Goal: Task Accomplishment & Management: Manage account settings

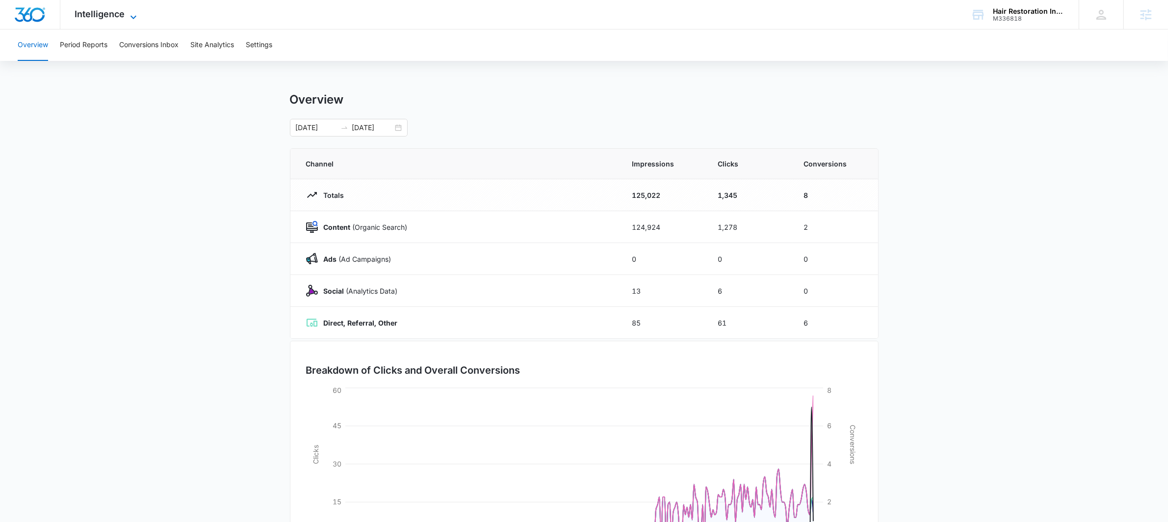
click at [115, 15] on span "Intelligence" at bounding box center [100, 14] width 50 height 10
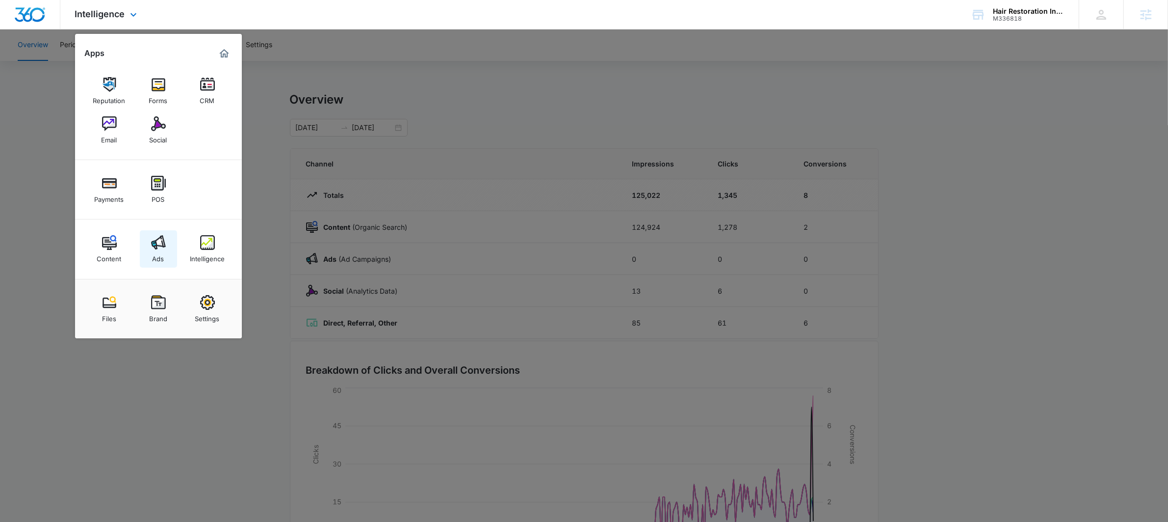
click at [164, 246] on img at bounding box center [158, 242] width 15 height 15
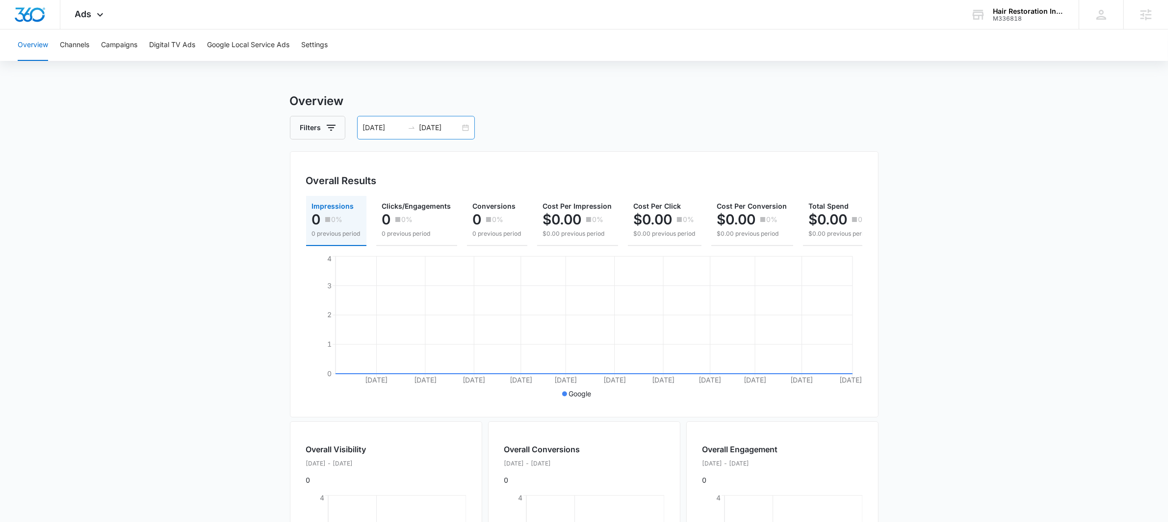
click at [463, 130] on div "[DATE] [DATE]" at bounding box center [416, 128] width 118 height 24
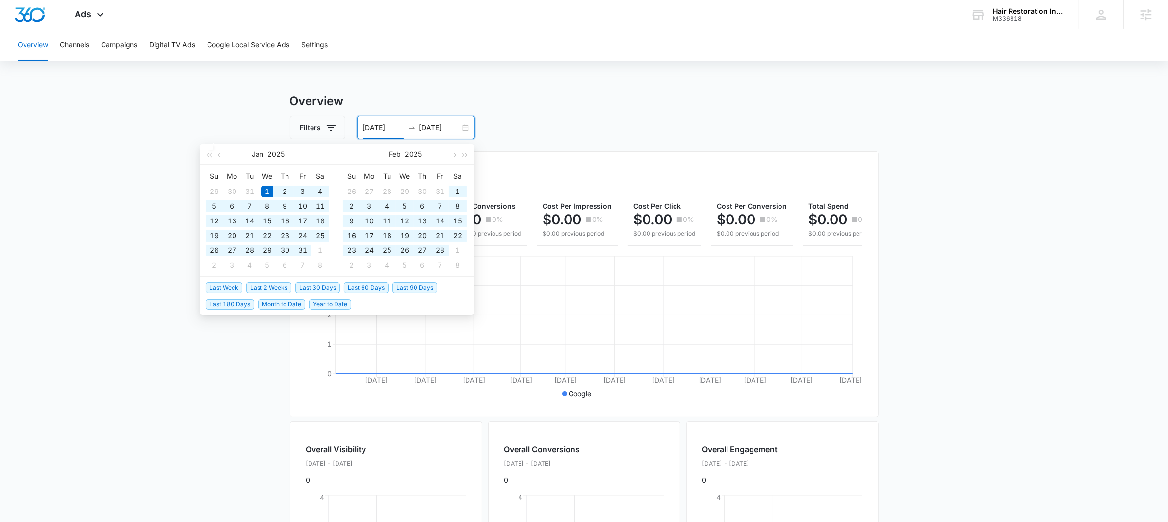
click at [318, 280] on li "Last 30 Days" at bounding box center [319, 287] width 49 height 17
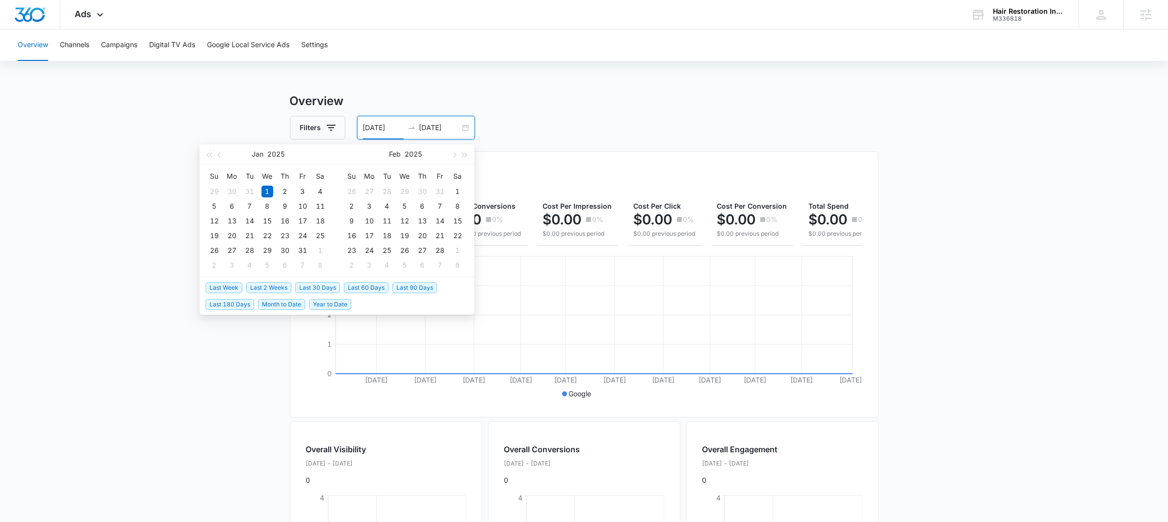
click at [315, 289] on span "Last 30 Days" at bounding box center [317, 287] width 45 height 11
type input "[DATE]"
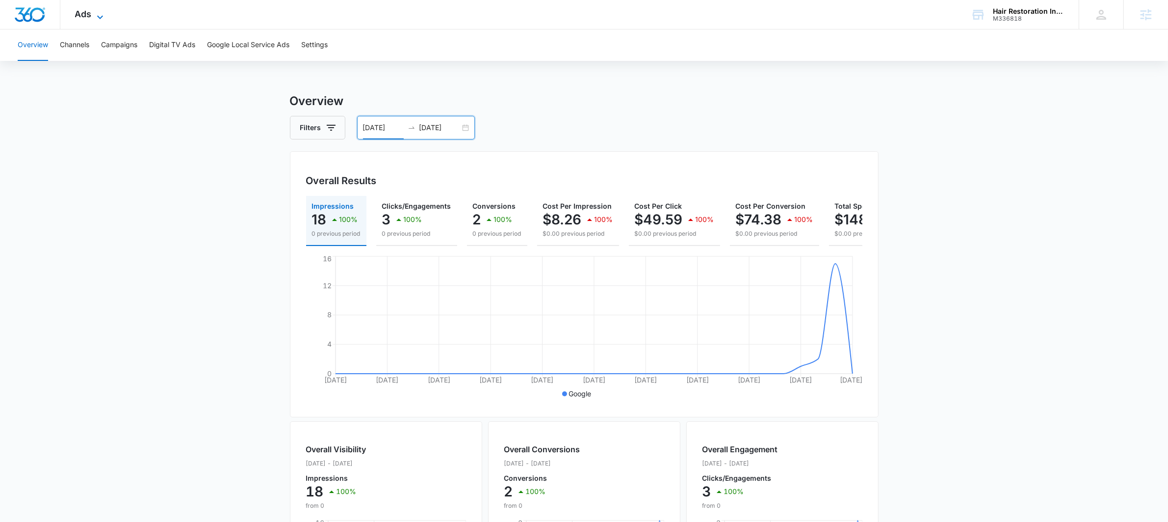
click at [102, 17] on icon at bounding box center [100, 17] width 12 height 12
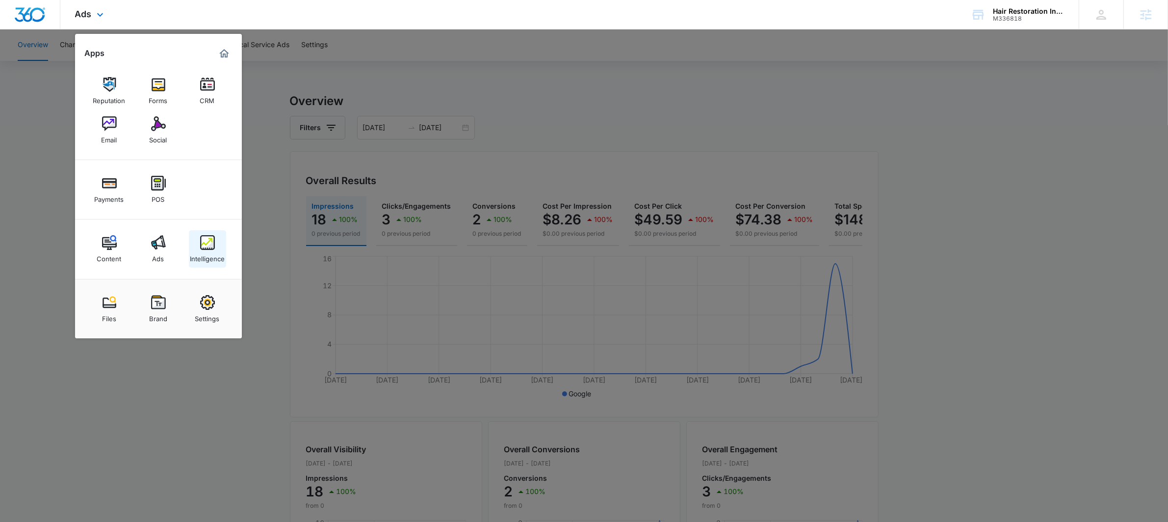
click at [206, 251] on div "Intelligence" at bounding box center [207, 256] width 35 height 13
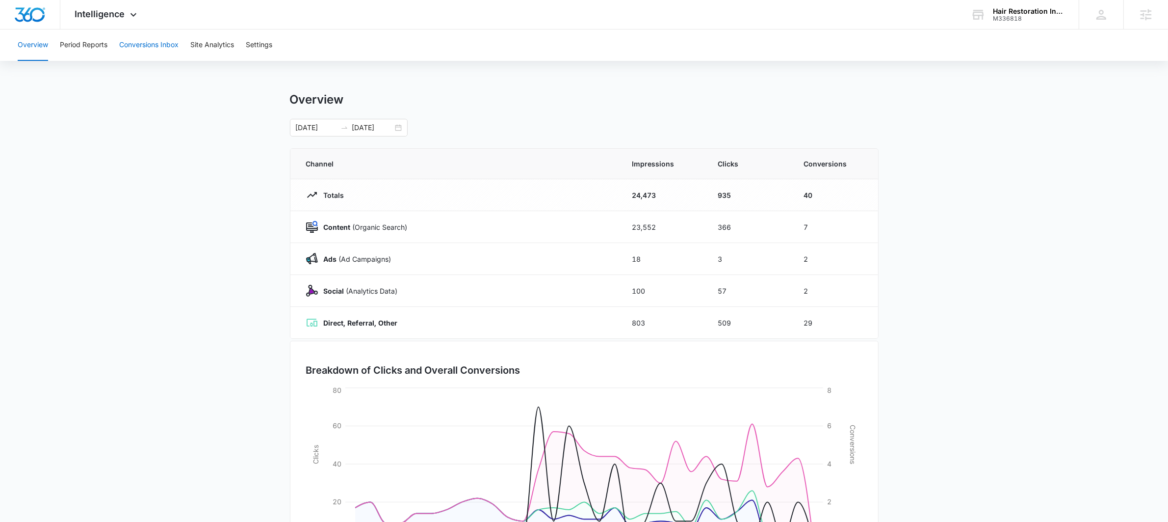
click at [156, 38] on button "Conversions Inbox" at bounding box center [148, 44] width 59 height 31
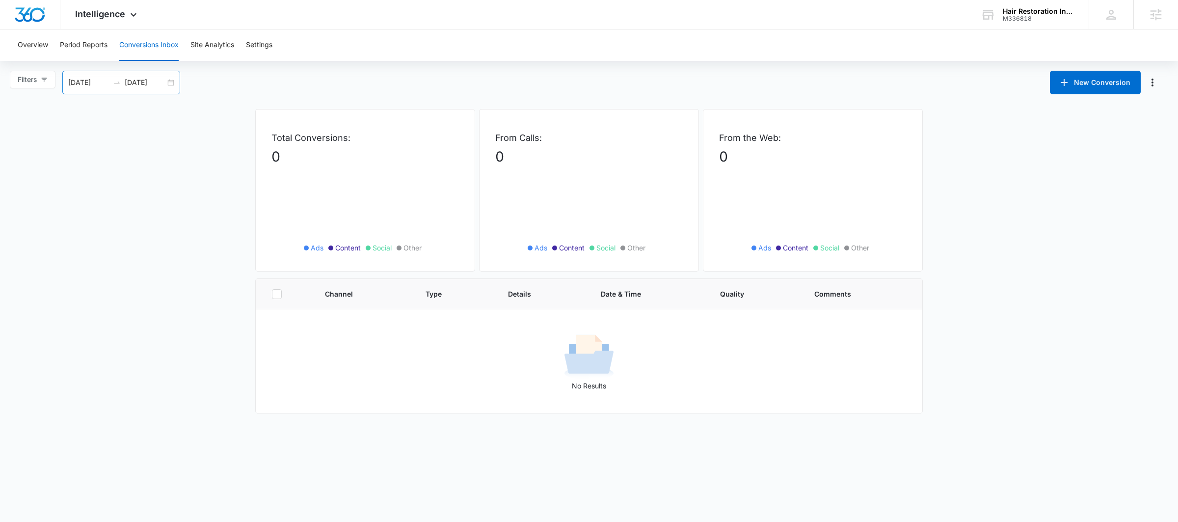
click at [172, 82] on div "[DATE] [DATE]" at bounding box center [121, 83] width 118 height 24
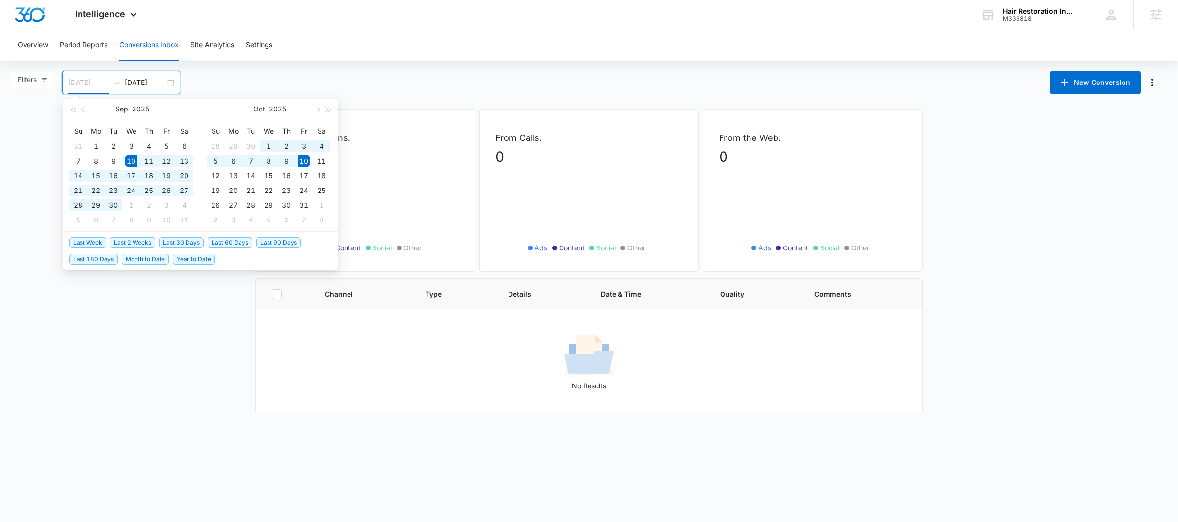
type input "[DATE]"
click at [186, 239] on span "Last 30 Days" at bounding box center [181, 242] width 45 height 11
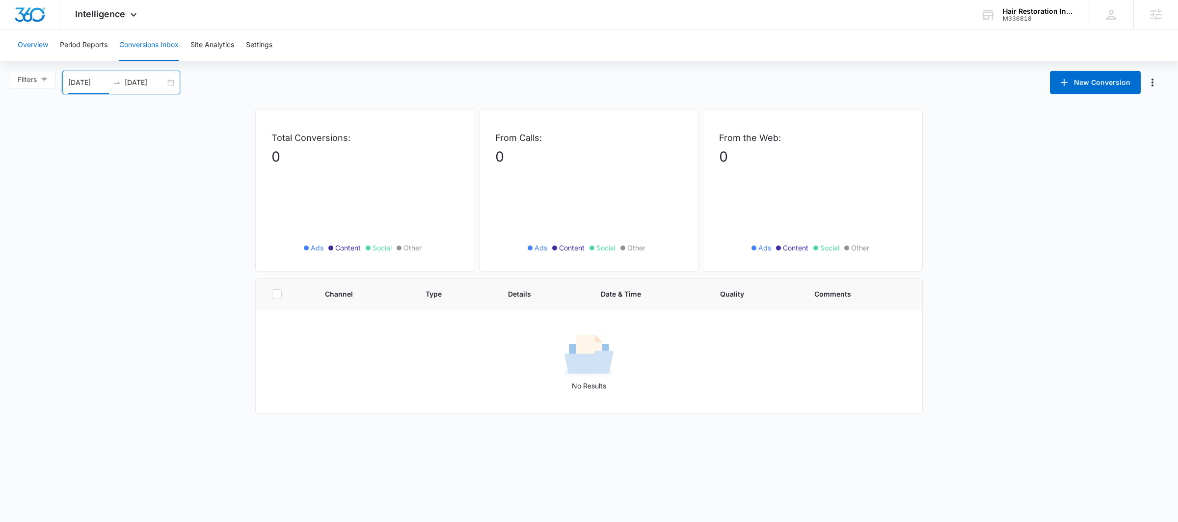
click at [35, 48] on button "Overview" at bounding box center [33, 44] width 30 height 31
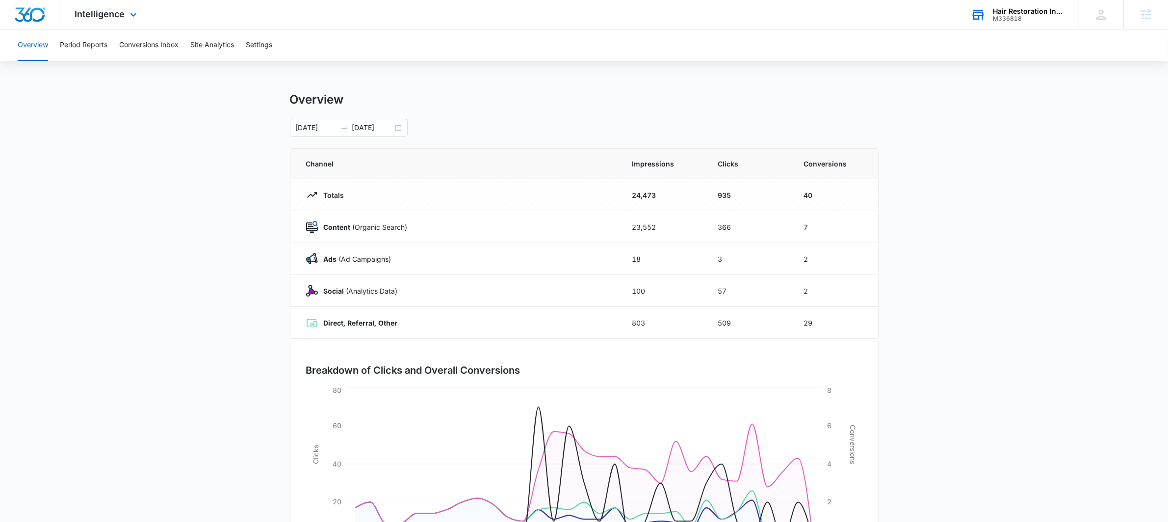
click at [1019, 4] on div "Hair Restoration Institute M336818 Your Accounts View All" at bounding box center [1017, 14] width 123 height 29
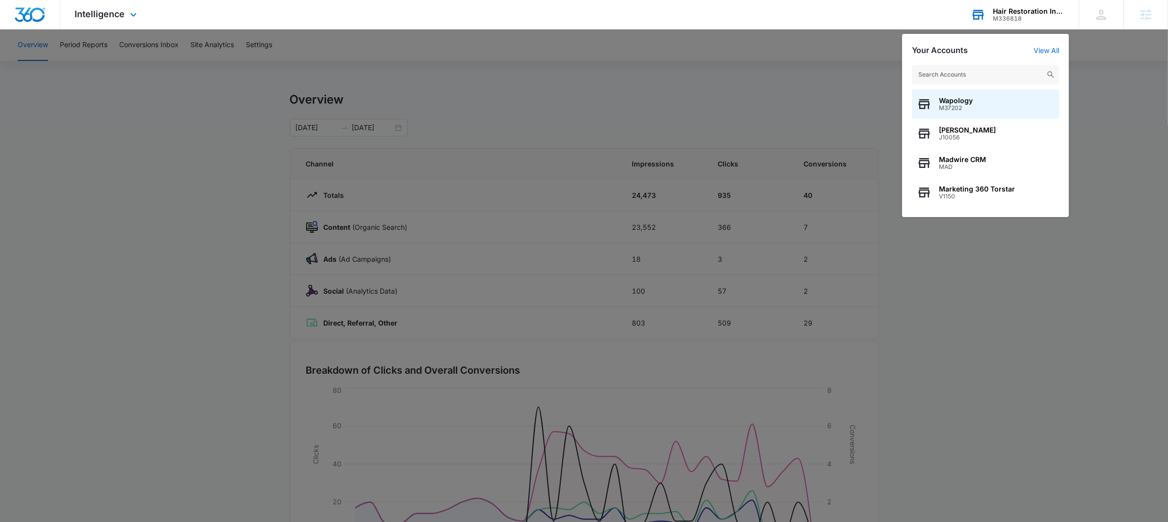
click at [935, 73] on input "text" at bounding box center [985, 75] width 147 height 20
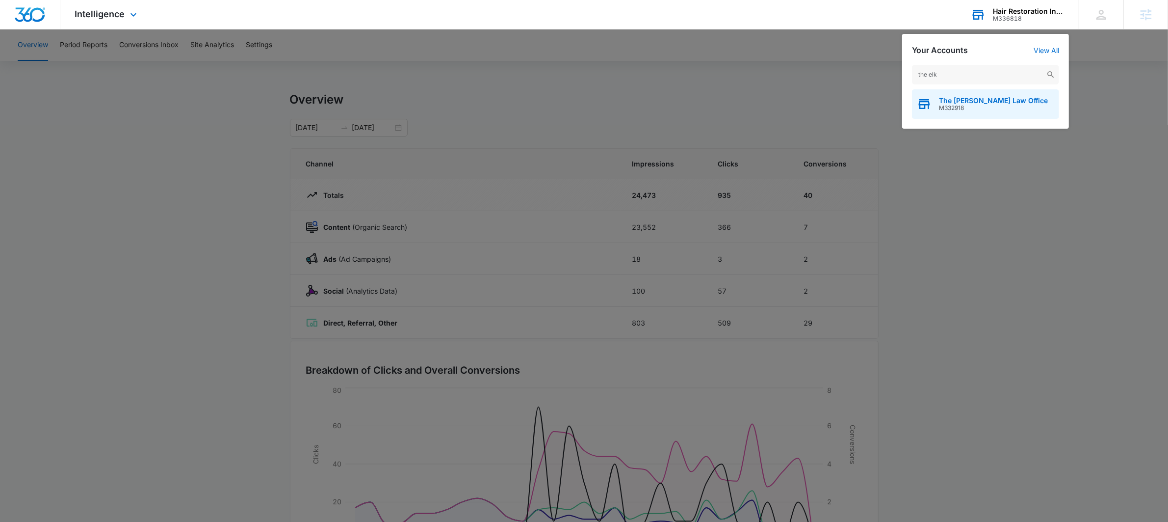
type input "the elk"
click at [942, 104] on span "The [PERSON_NAME] Law Office" at bounding box center [993, 101] width 109 height 8
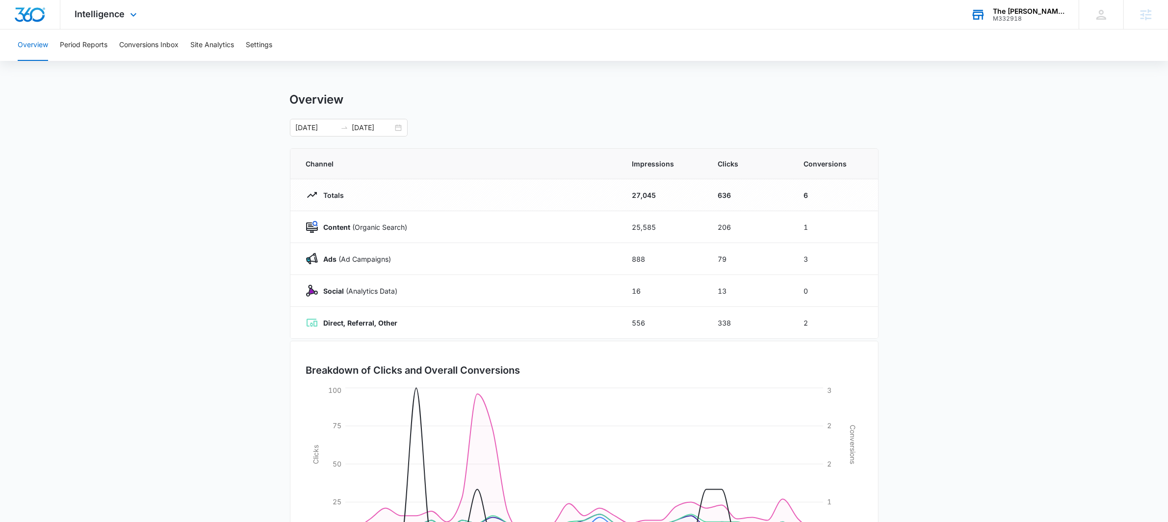
click at [107, 7] on div "Intelligence Apps Reputation Websites Forms CRM Email Social POS Content Ads In…" at bounding box center [107, 14] width 94 height 29
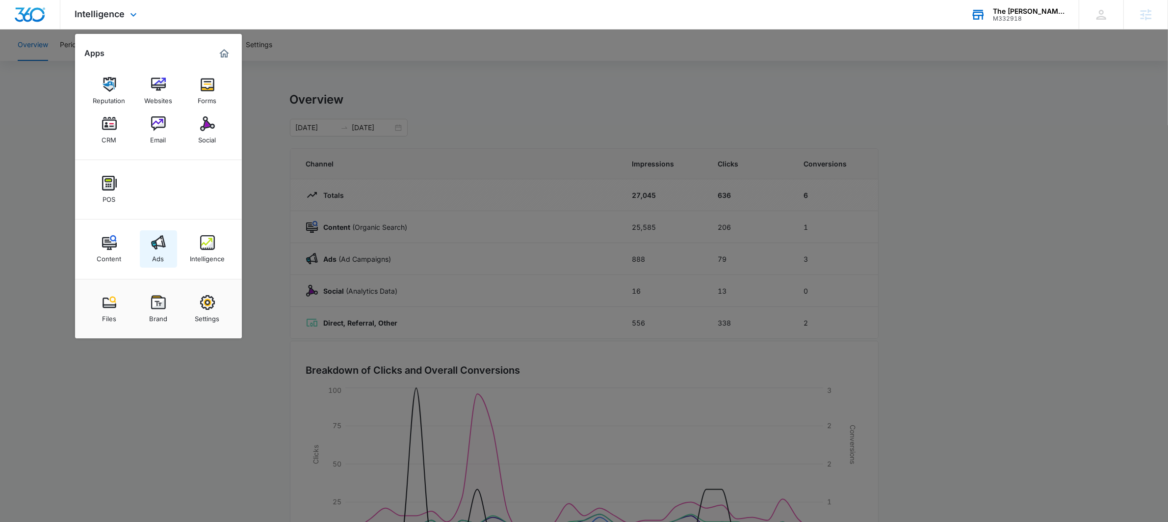
click at [156, 242] on img at bounding box center [158, 242] width 15 height 15
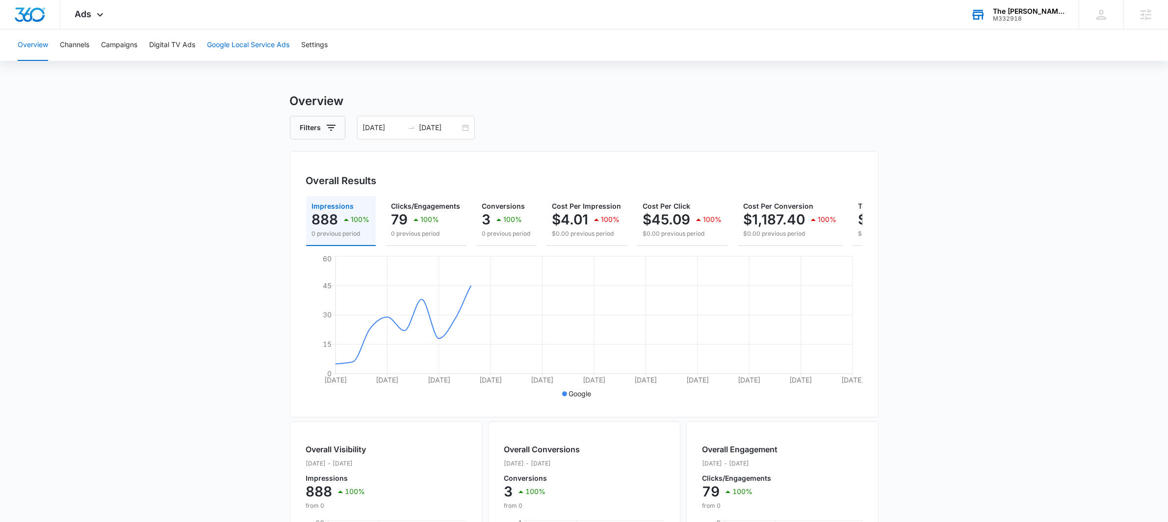
click at [229, 45] on button "Google Local Service Ads" at bounding box center [248, 44] width 82 height 31
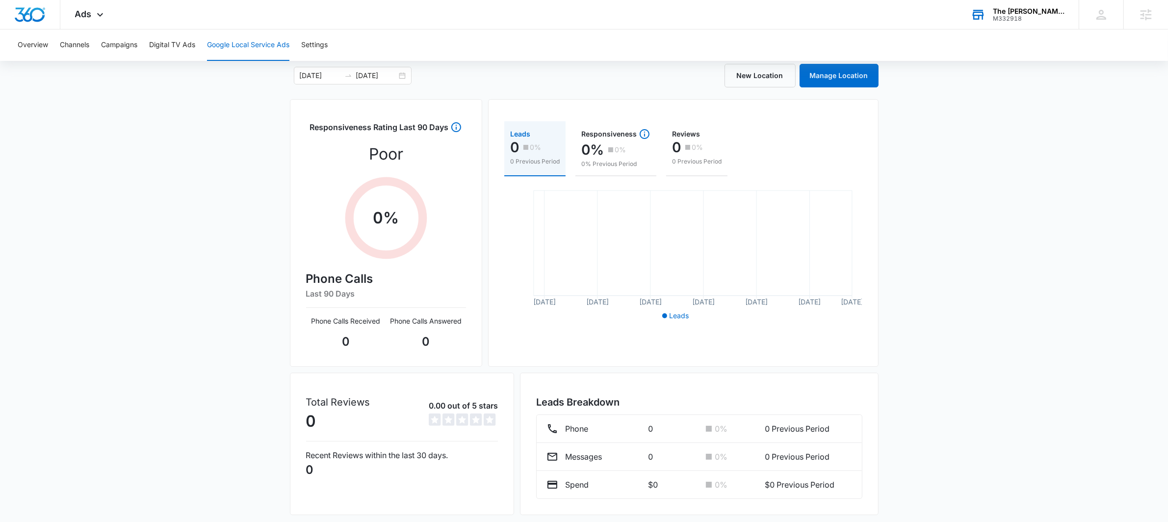
scroll to position [58, 0]
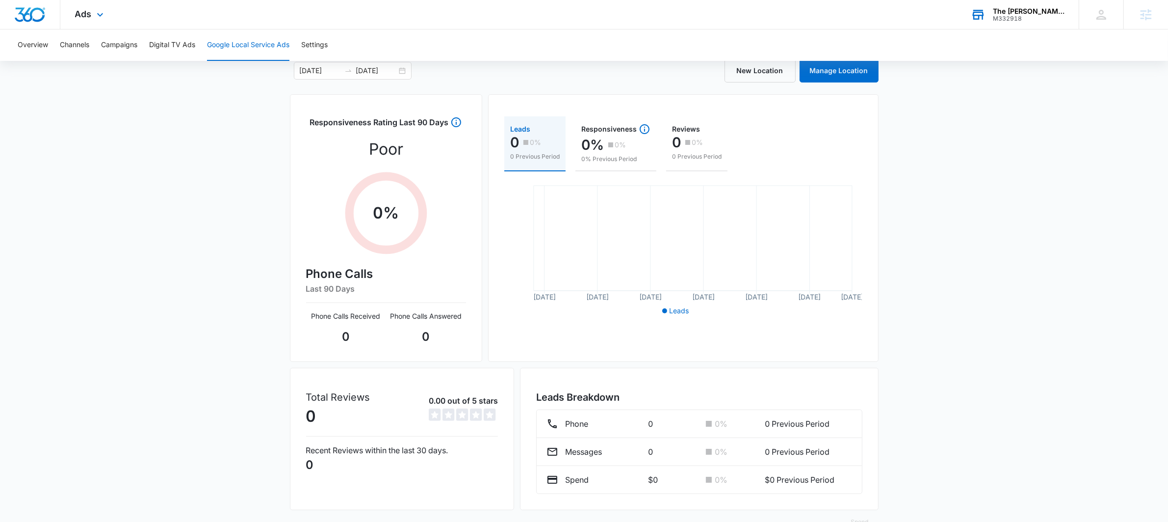
click at [92, 12] on div "Ads Apps Reputation Websites Forms CRM Email Social POS Content Ads Intelligenc…" at bounding box center [90, 14] width 60 height 29
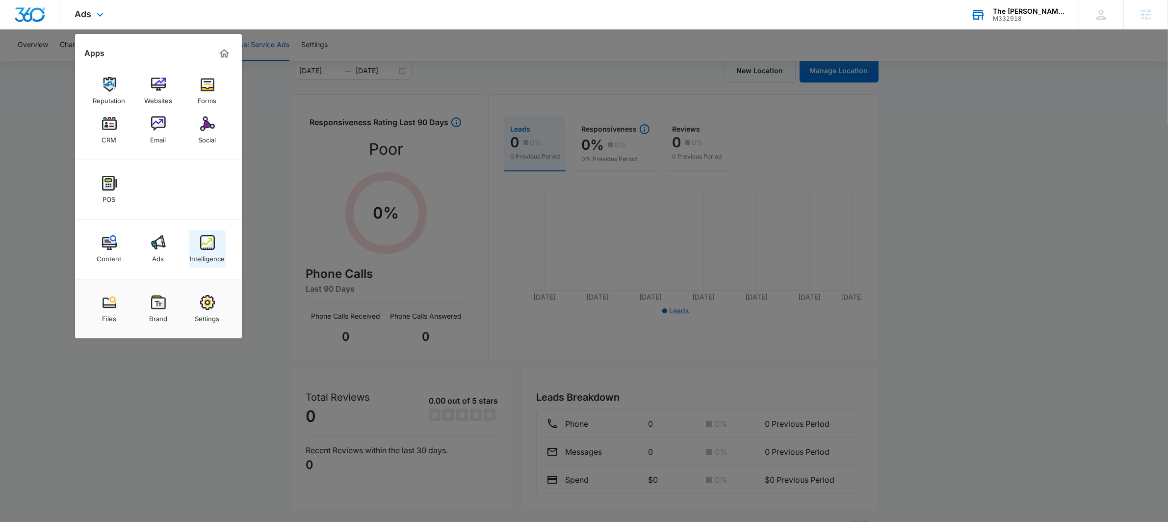
click at [204, 241] on img at bounding box center [207, 242] width 15 height 15
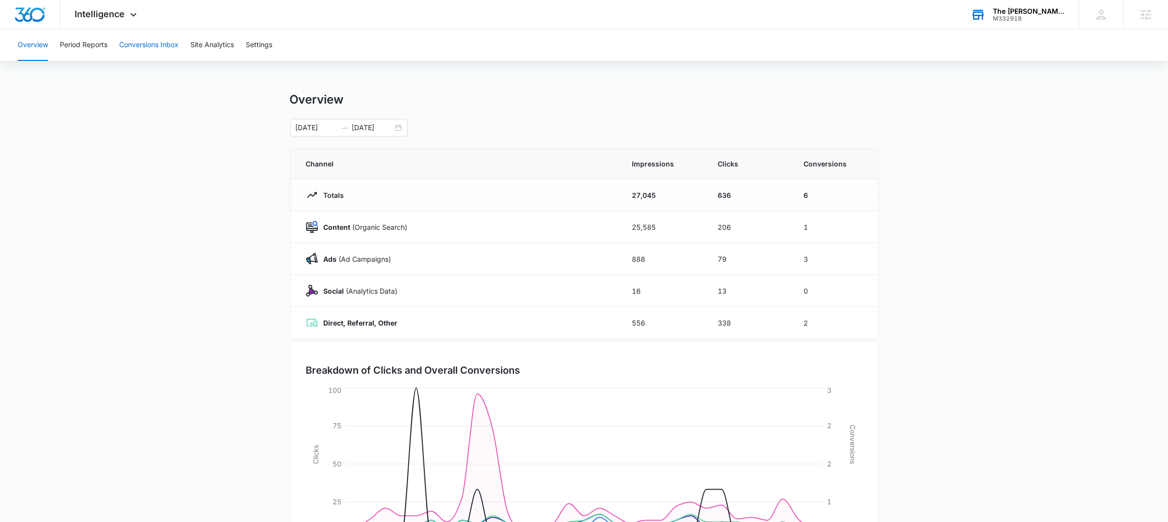
click at [148, 50] on button "Conversions Inbox" at bounding box center [148, 44] width 59 height 31
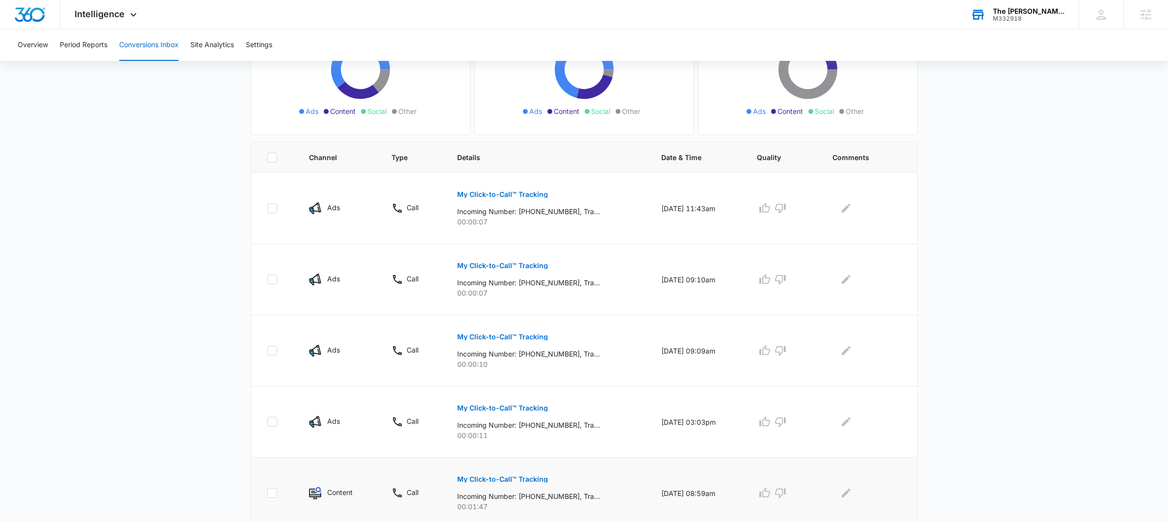
scroll to position [123, 0]
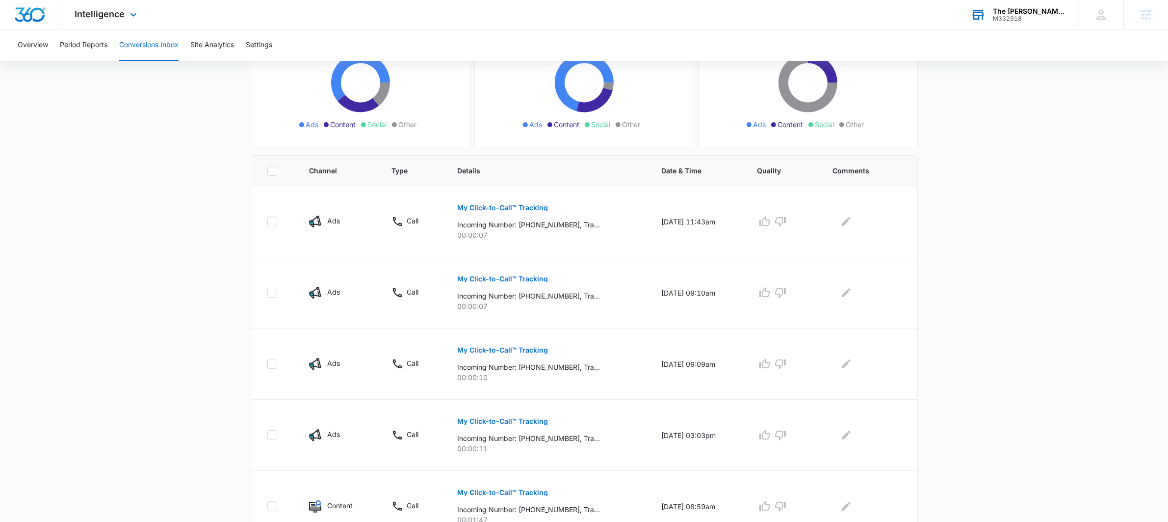
click at [111, 20] on div "Intelligence Apps Reputation Websites Forms CRM Email Social POS Content Ads In…" at bounding box center [107, 14] width 94 height 29
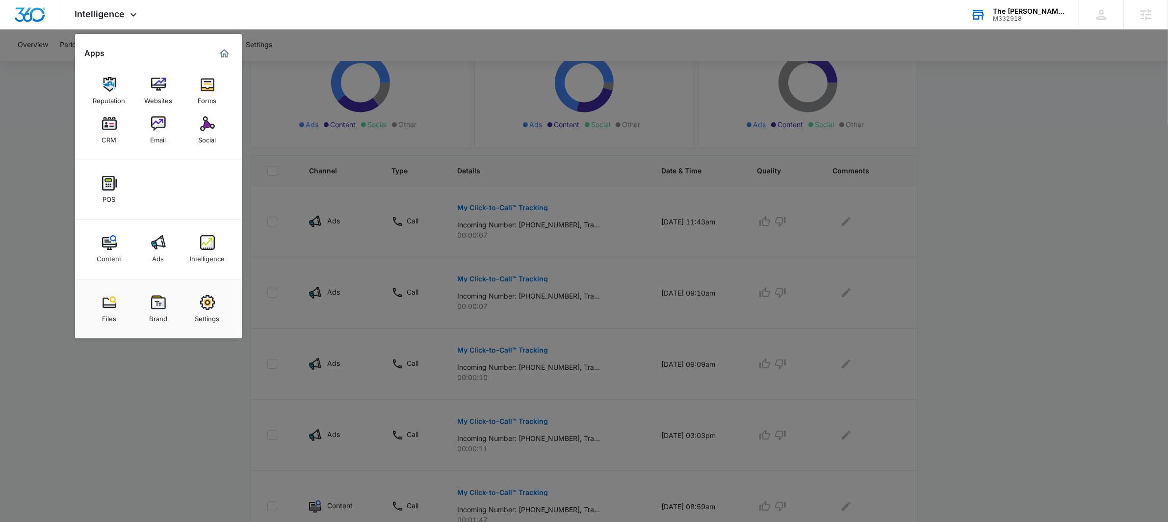
click at [202, 246] on img at bounding box center [207, 242] width 15 height 15
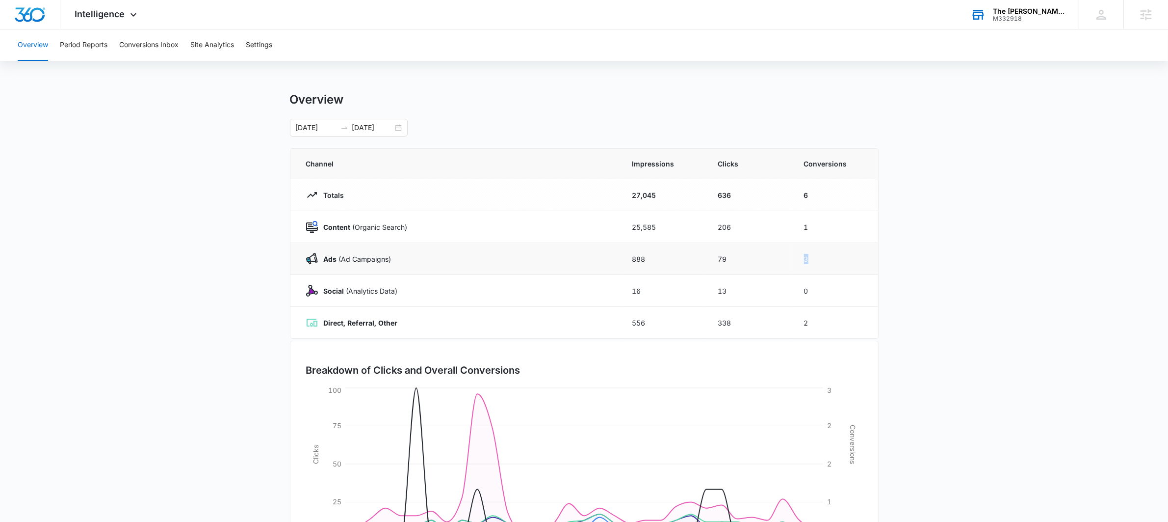
drag, startPoint x: 820, startPoint y: 256, endPoint x: 764, endPoint y: 256, distance: 56.4
click at [764, 256] on tr "Ads ([PERSON_NAME]) 888 79 3" at bounding box center [584, 259] width 588 height 32
click at [782, 259] on td "79" at bounding box center [750, 259] width 86 height 32
click at [155, 46] on button "Conversions Inbox" at bounding box center [148, 44] width 59 height 31
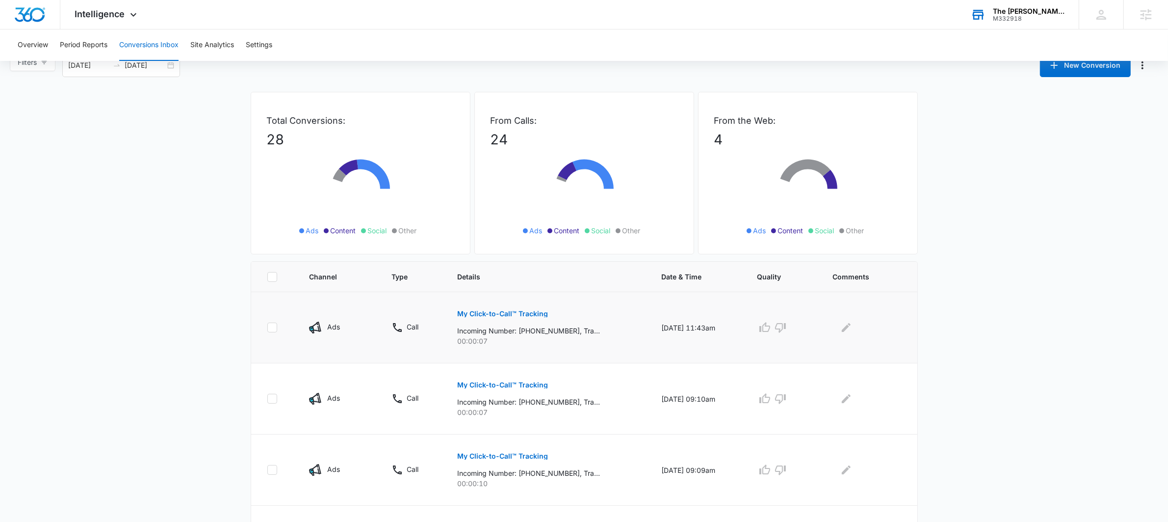
scroll to position [23, 0]
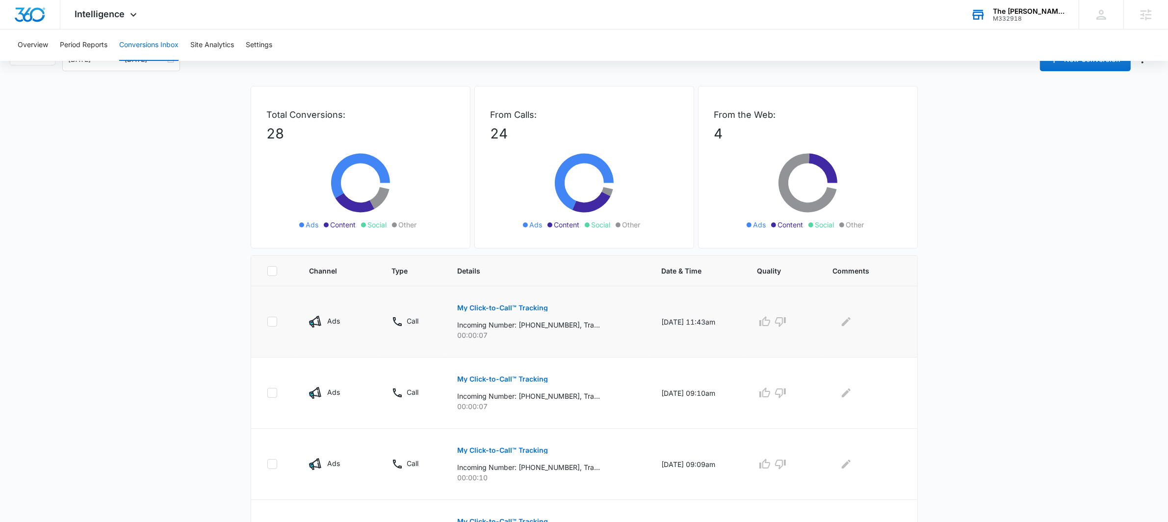
click at [477, 306] on p "My Click-to-Call™ Tracking" at bounding box center [503, 307] width 91 height 7
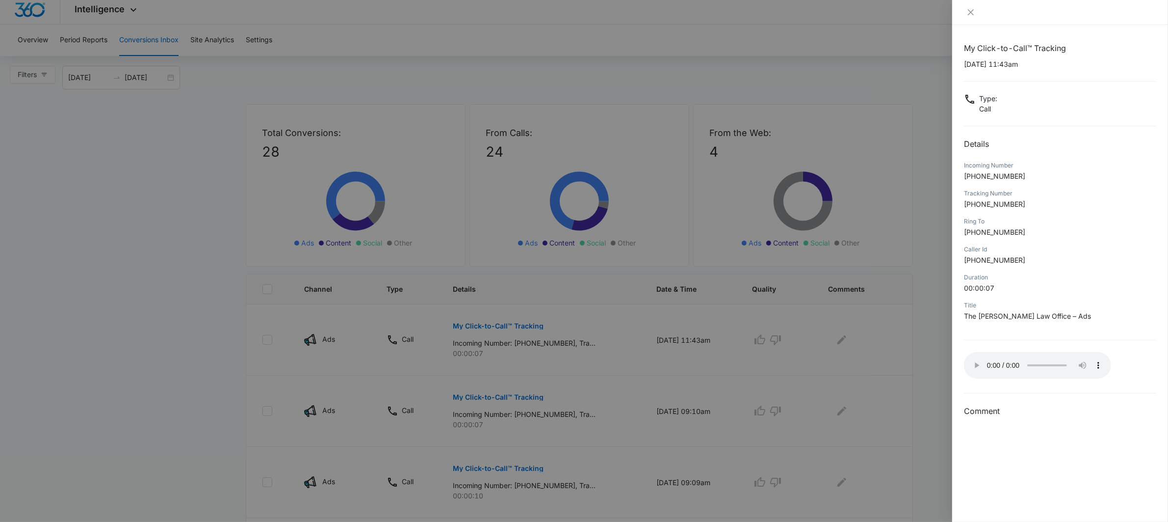
scroll to position [0, 0]
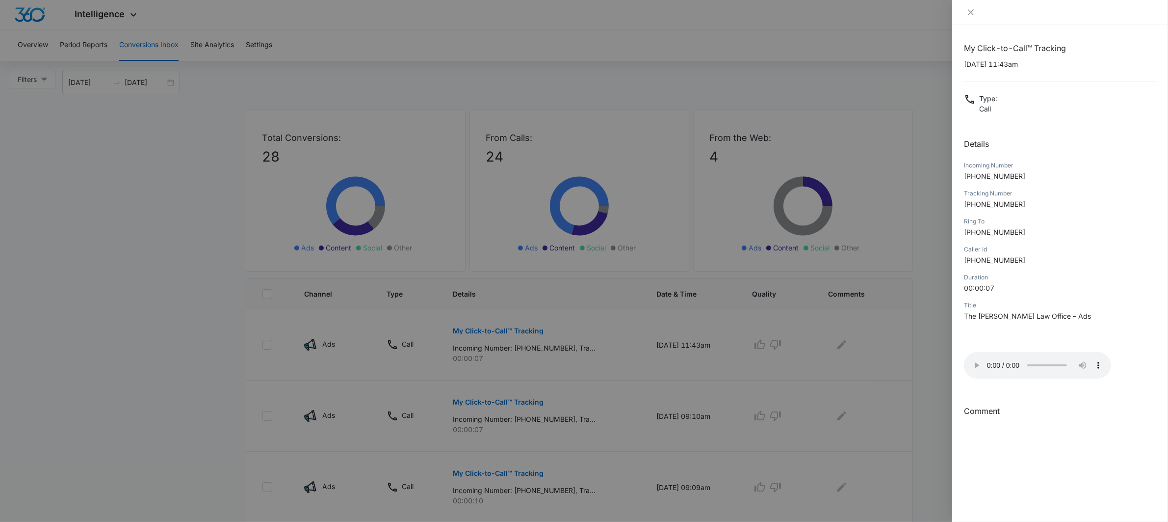
click at [345, 386] on div at bounding box center [584, 261] width 1168 height 522
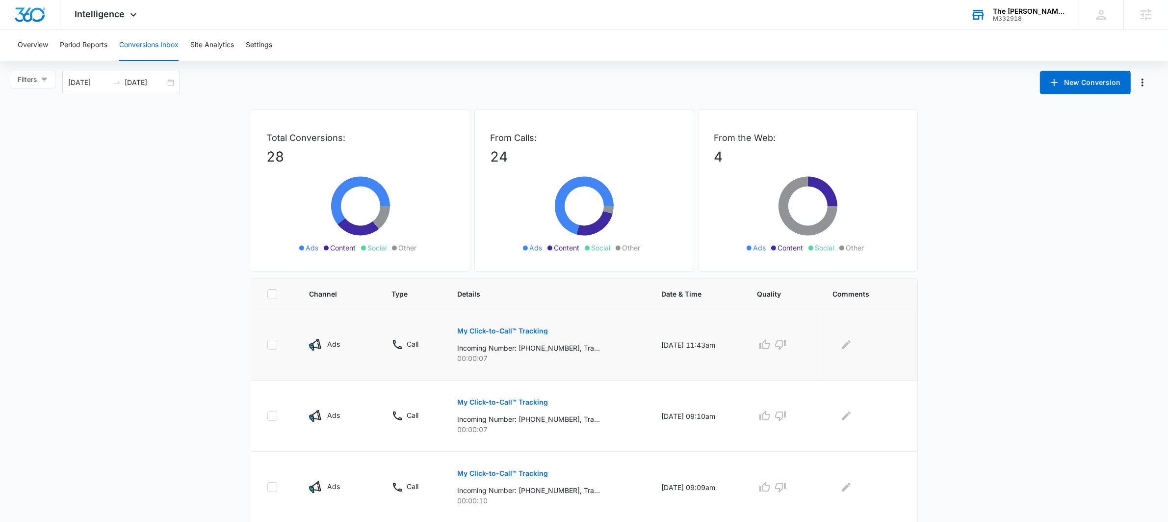
click at [482, 331] on p "My Click-to-Call™ Tracking" at bounding box center [503, 330] width 91 height 7
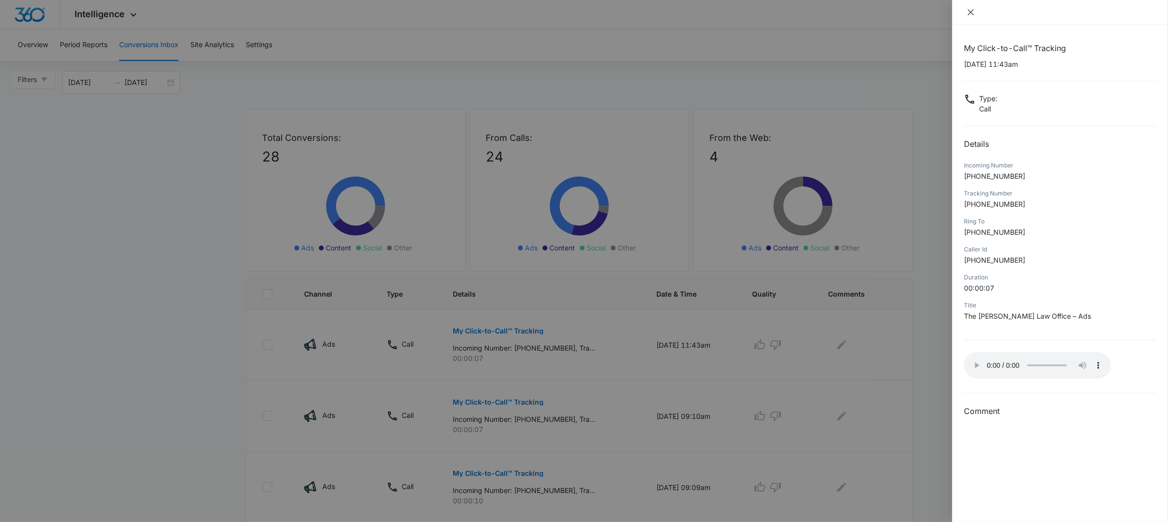
click at [973, 12] on icon "close" at bounding box center [971, 12] width 8 height 8
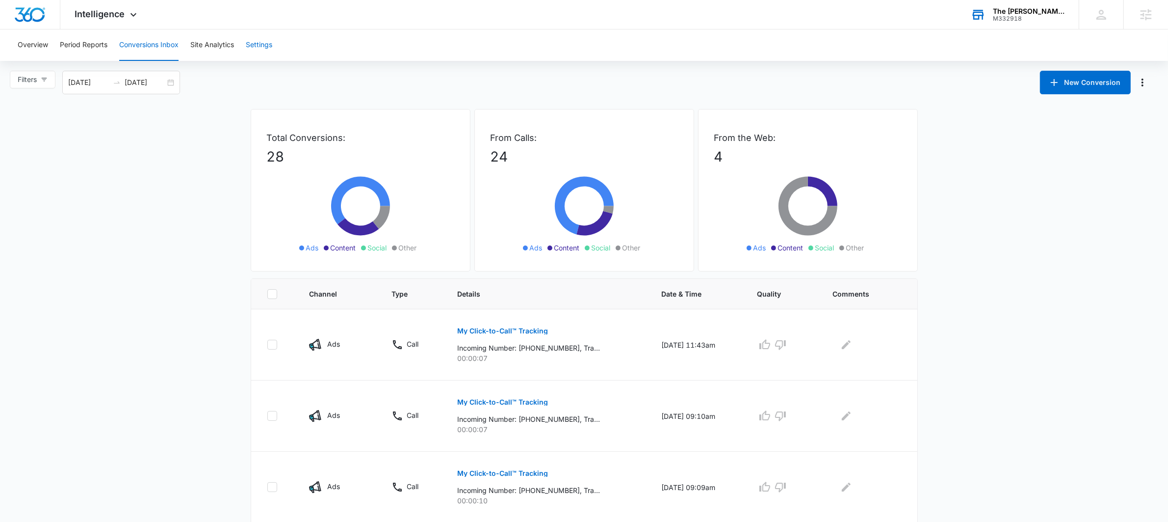
click at [254, 39] on button "Settings" at bounding box center [259, 44] width 26 height 31
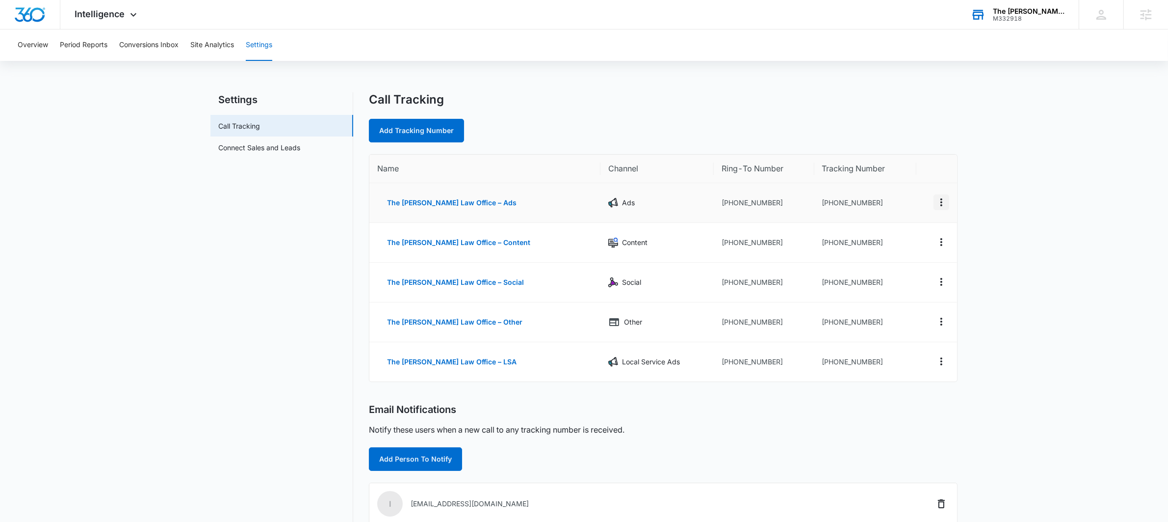
click at [940, 203] on icon "Actions" at bounding box center [942, 202] width 12 height 12
click at [893, 193] on div "Edit" at bounding box center [895, 194] width 21 height 7
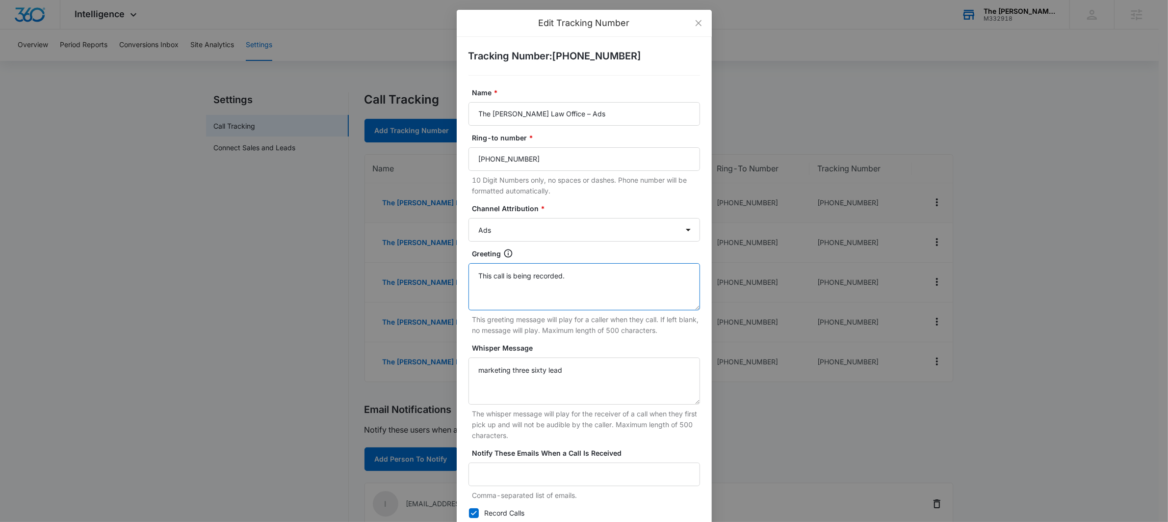
click at [542, 277] on textarea "This call is being recorded." at bounding box center [585, 286] width 232 height 47
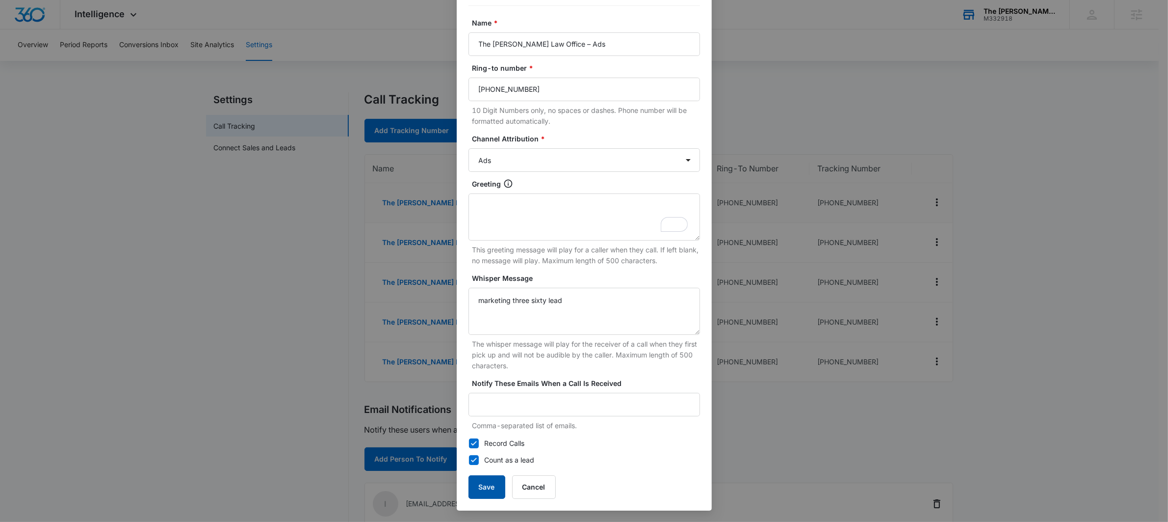
click at [480, 484] on button "Save" at bounding box center [487, 487] width 37 height 24
click at [479, 481] on button "Save" at bounding box center [487, 487] width 37 height 24
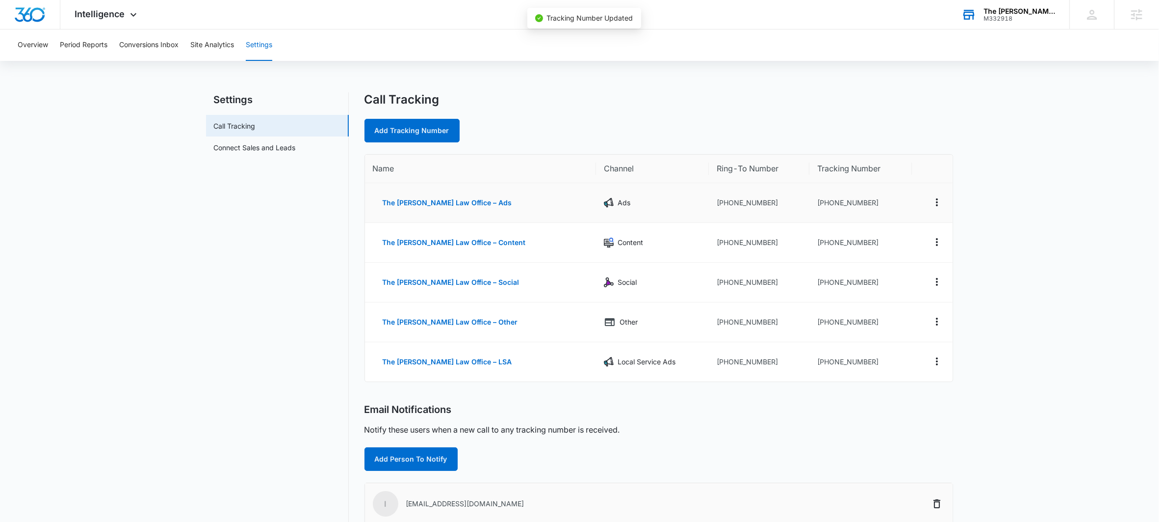
scroll to position [60, 0]
click at [940, 241] on icon "Actions" at bounding box center [942, 242] width 12 height 12
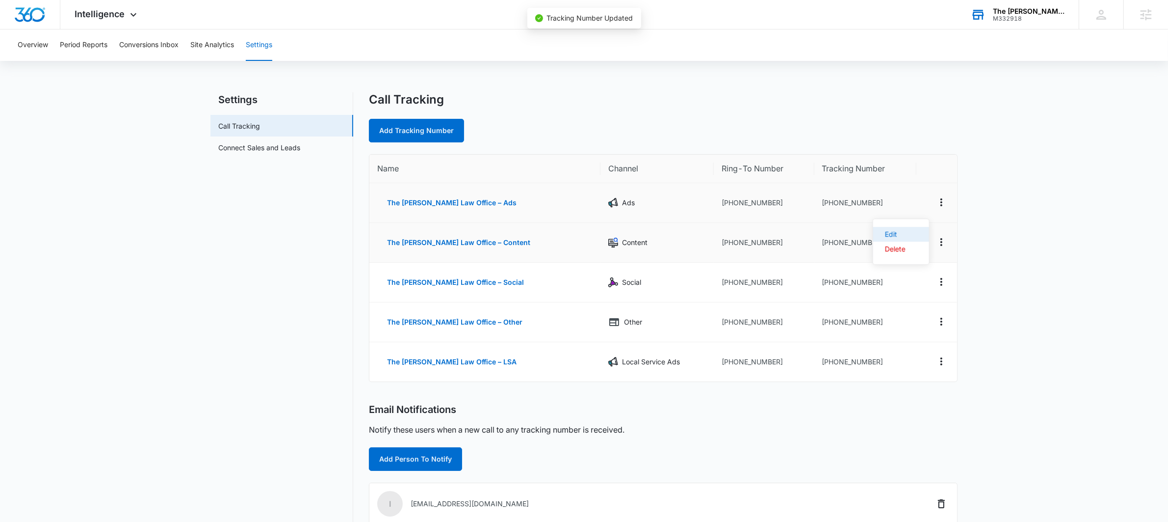
click at [885, 232] on div "Edit" at bounding box center [895, 234] width 21 height 7
select select "CONTENT"
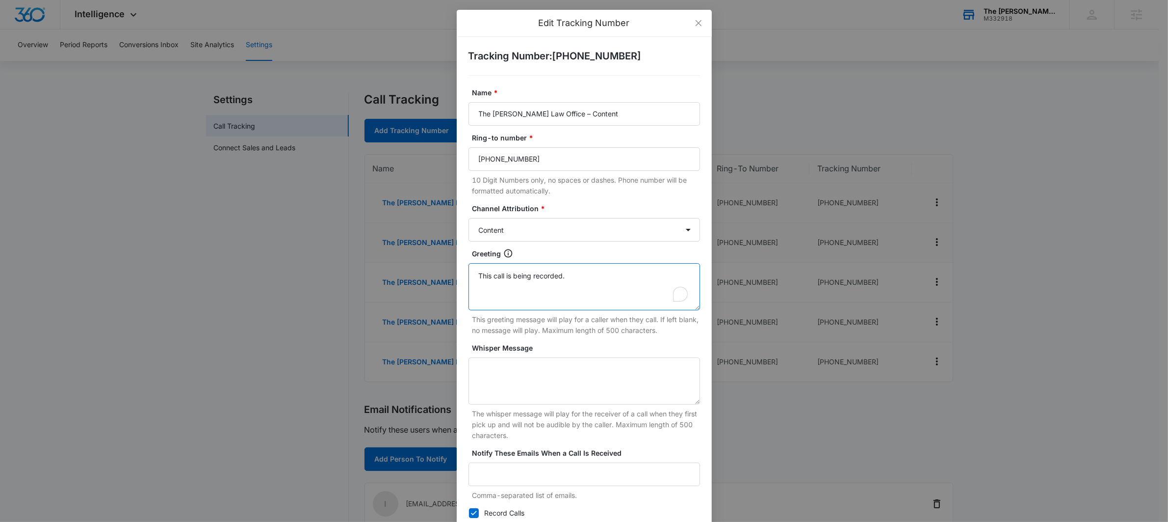
click at [533, 277] on textarea "This call is being recorded." at bounding box center [585, 286] width 232 height 47
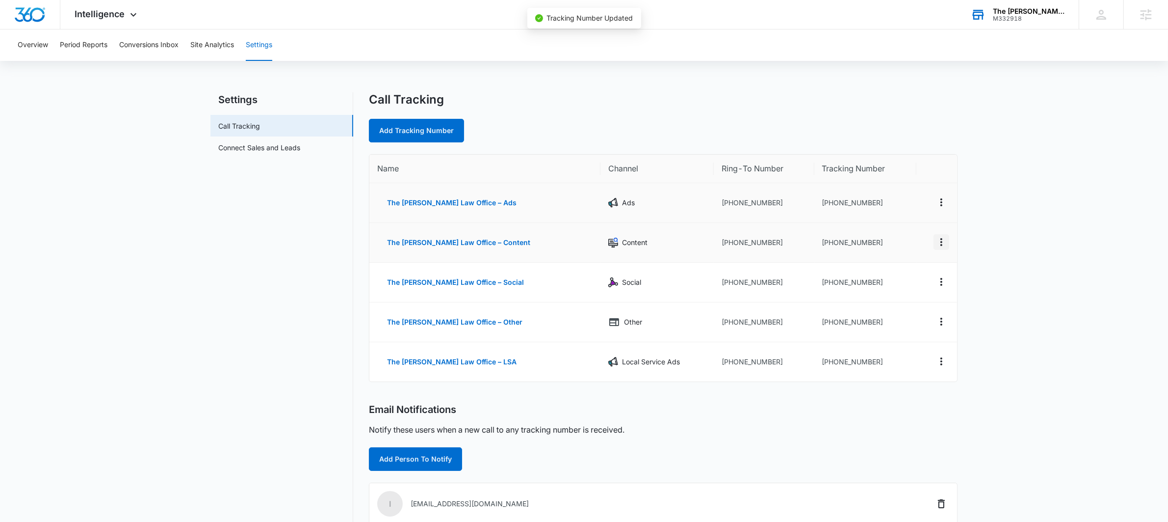
click at [943, 241] on icon "Actions" at bounding box center [942, 242] width 12 height 12
click at [890, 234] on div "Edit" at bounding box center [895, 234] width 21 height 7
select select "CONTENT"
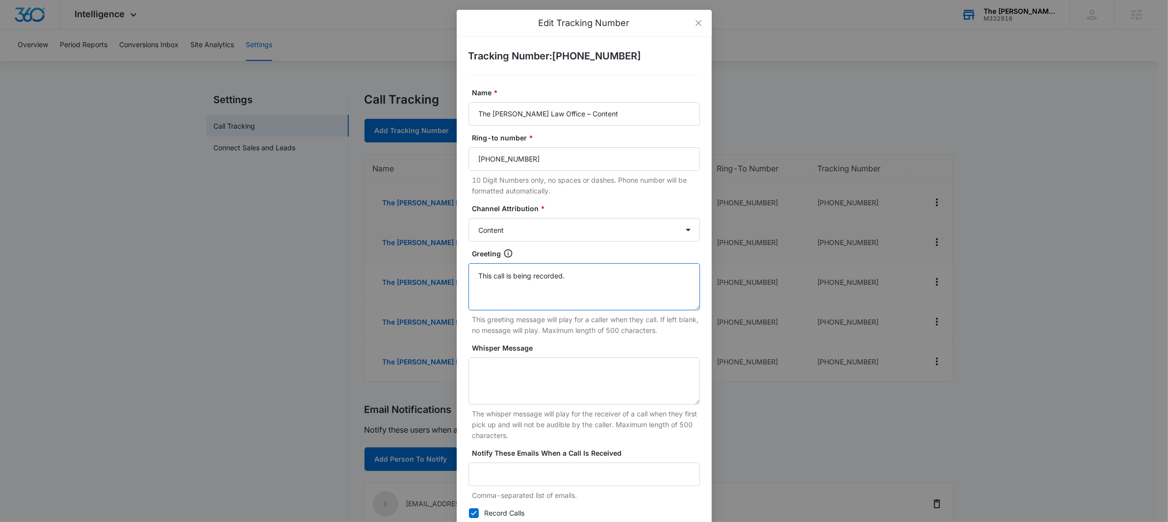
click at [533, 274] on textarea "This call is being recorded." at bounding box center [585, 286] width 232 height 47
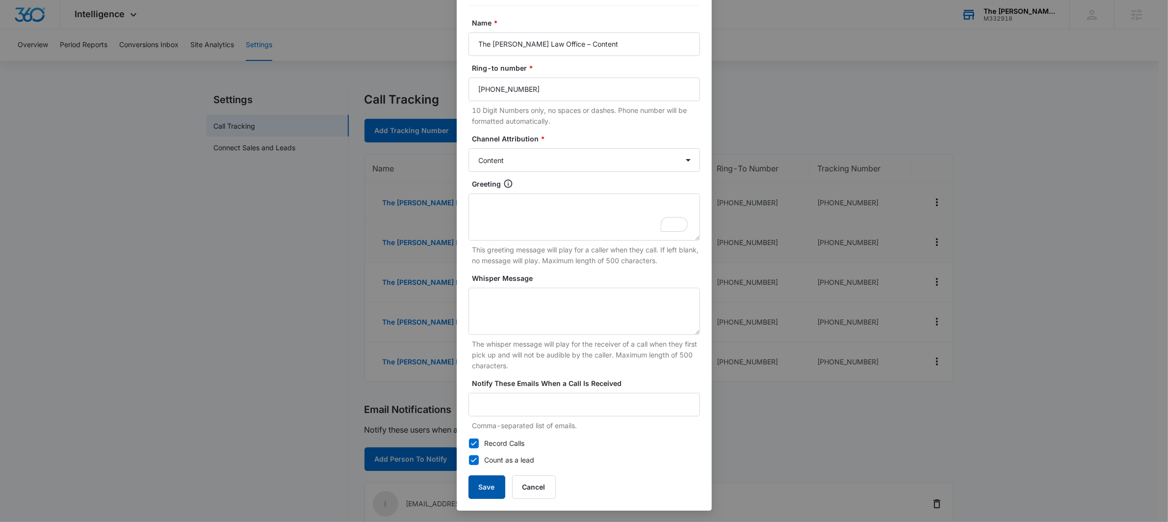
click at [474, 483] on button "Save" at bounding box center [487, 487] width 37 height 24
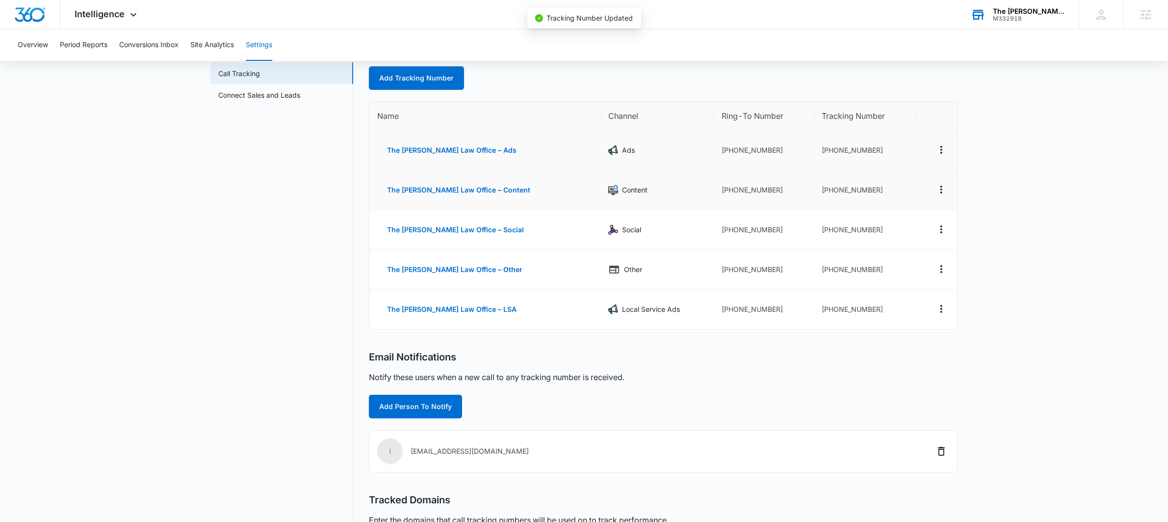
scroll to position [53, 0]
click at [941, 224] on icon "Actions" at bounding box center [942, 229] width 12 height 12
click at [895, 218] on div "Edit" at bounding box center [895, 220] width 21 height 7
select select "SOCIAL"
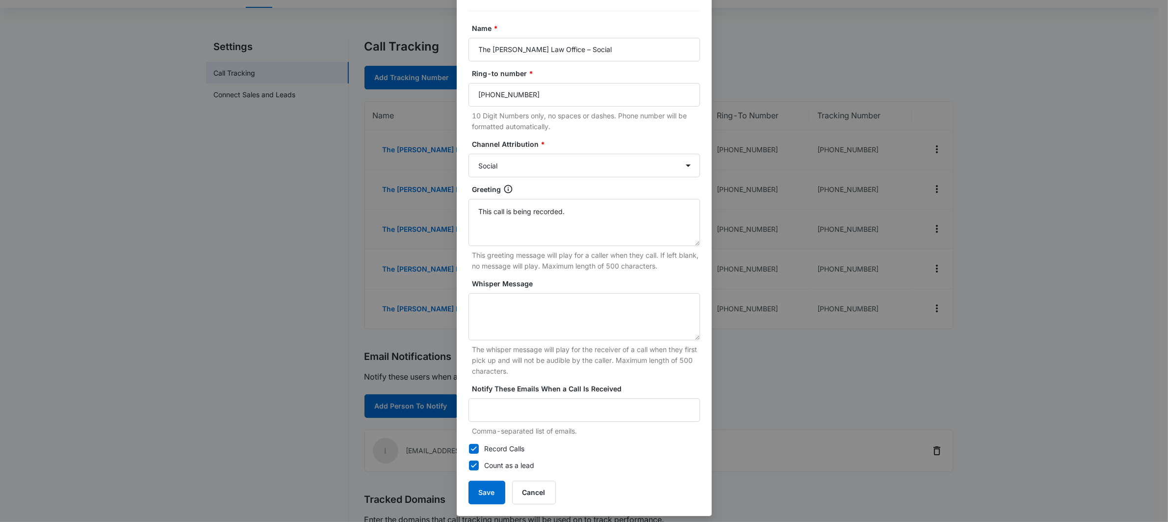
scroll to position [70, 0]
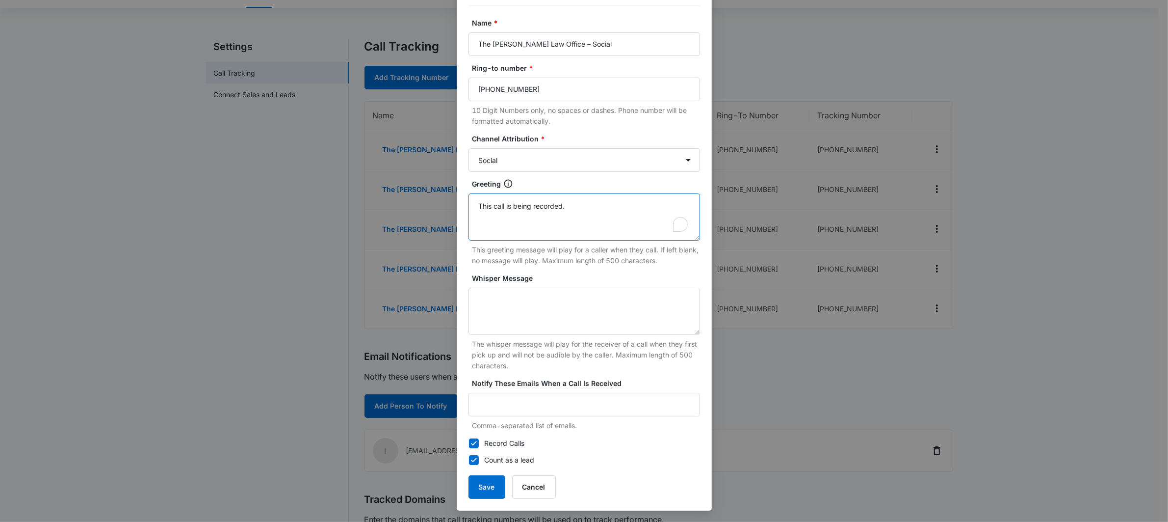
click at [522, 203] on textarea "This call is being recorded." at bounding box center [585, 216] width 232 height 47
click at [480, 491] on button "Save" at bounding box center [487, 487] width 37 height 24
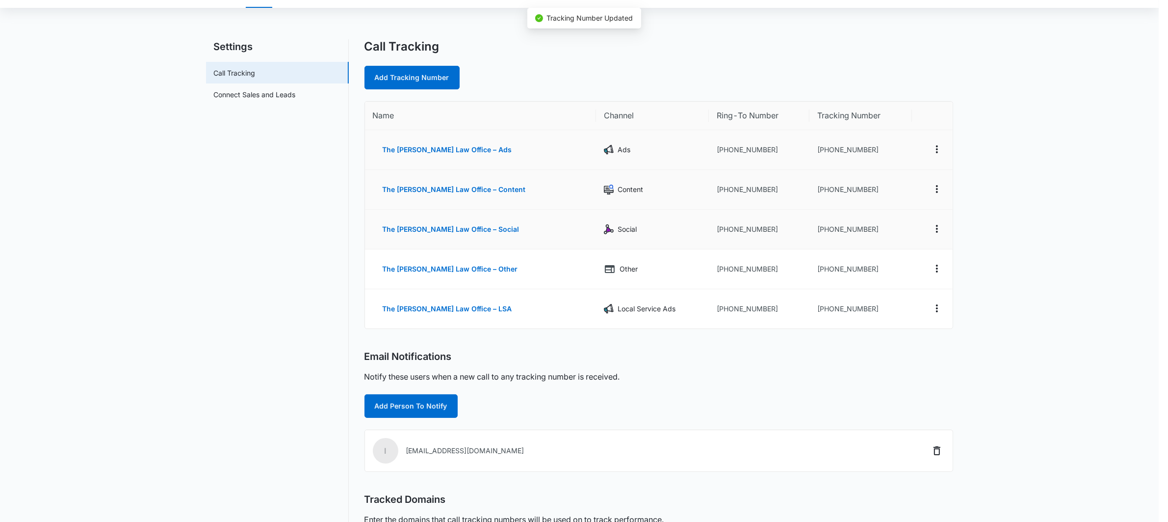
scroll to position [60, 0]
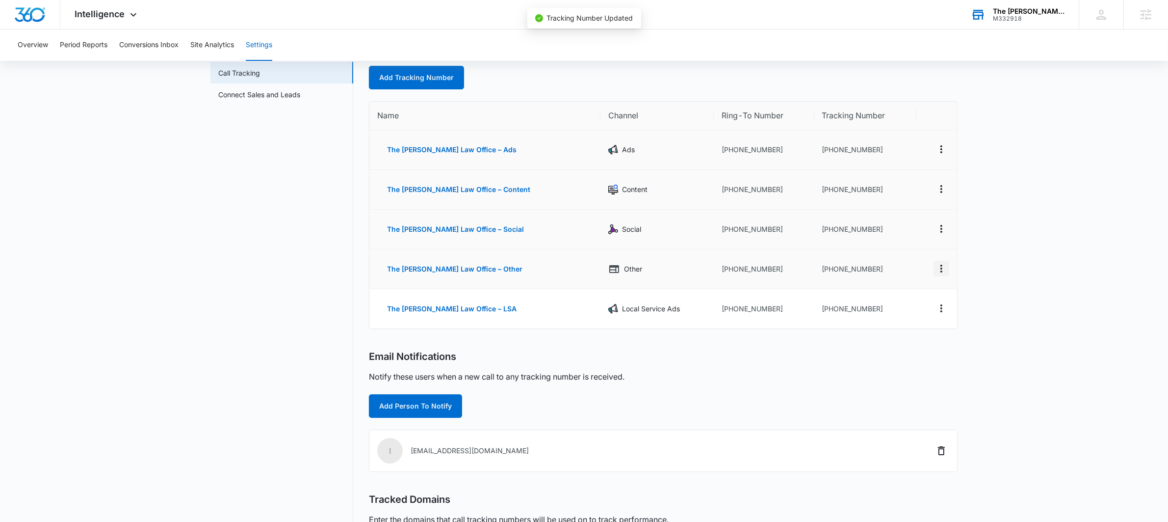
click at [942, 264] on icon "Actions" at bounding box center [942, 269] width 12 height 12
click at [899, 254] on button "Edit" at bounding box center [901, 260] width 56 height 15
select select "OTHER"
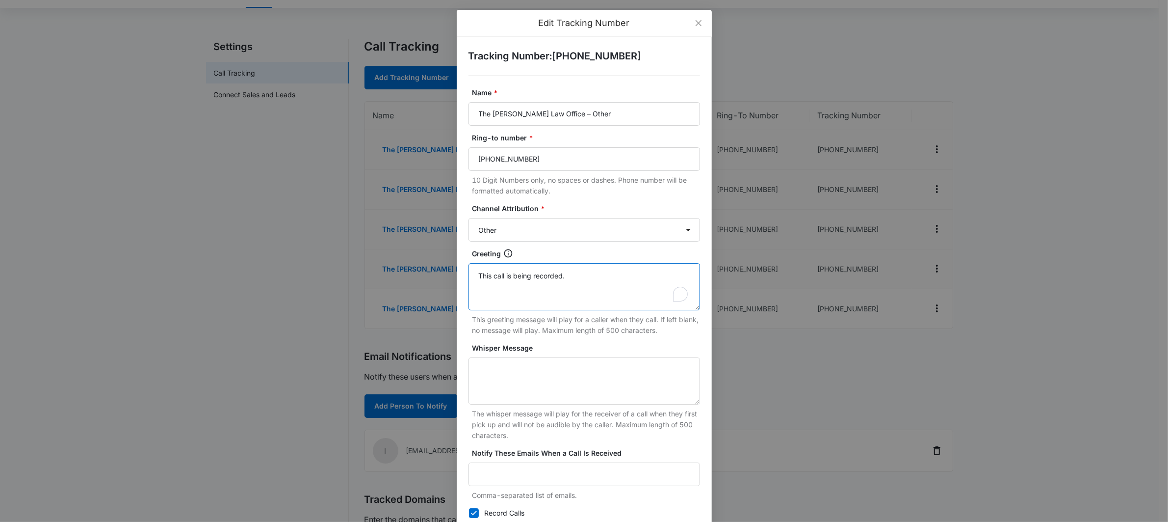
click at [507, 268] on textarea "This call is being recorded." at bounding box center [585, 286] width 232 height 47
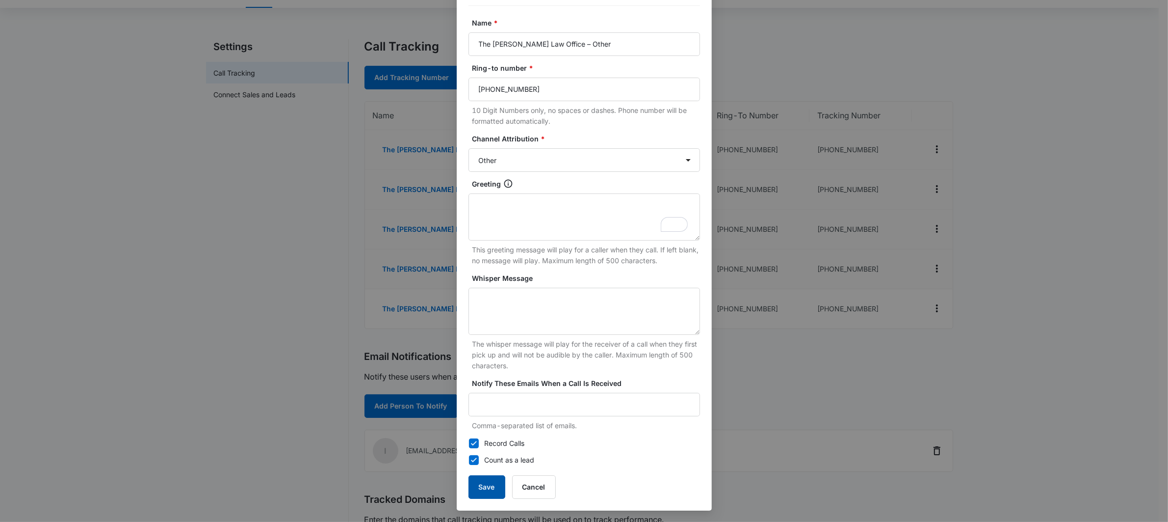
click at [480, 485] on button "Save" at bounding box center [487, 487] width 37 height 24
click at [484, 485] on button "Save" at bounding box center [487, 487] width 37 height 24
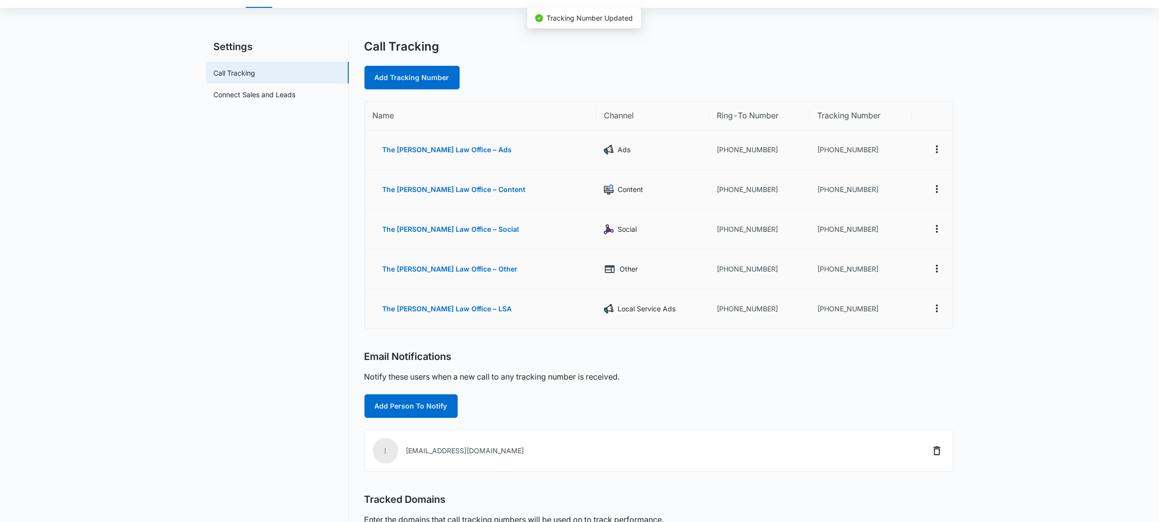
scroll to position [60, 0]
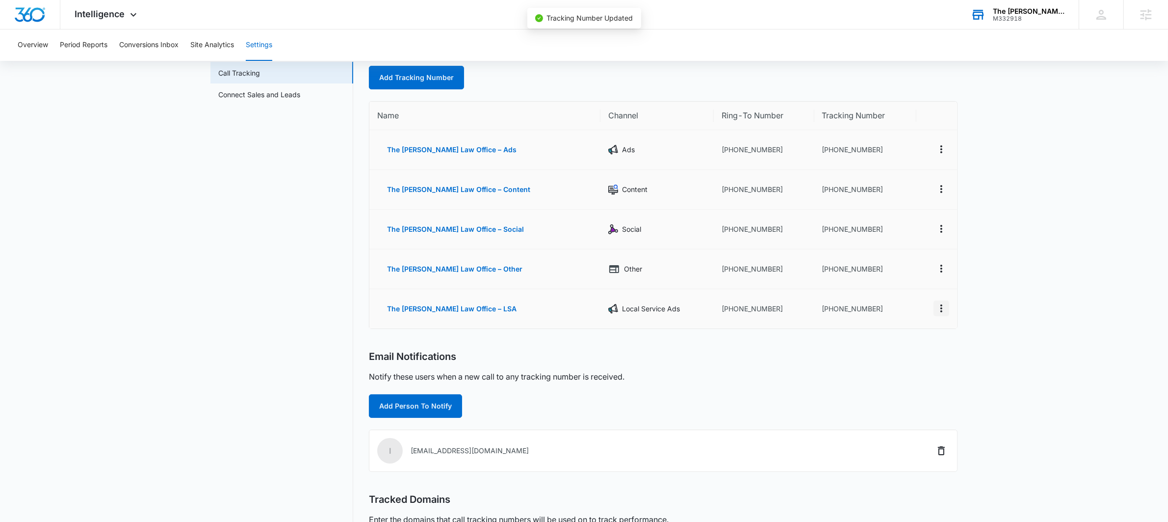
click at [940, 304] on icon "Actions" at bounding box center [942, 308] width 12 height 12
click at [897, 296] on div "Edit" at bounding box center [895, 297] width 21 height 7
select select "LSA"
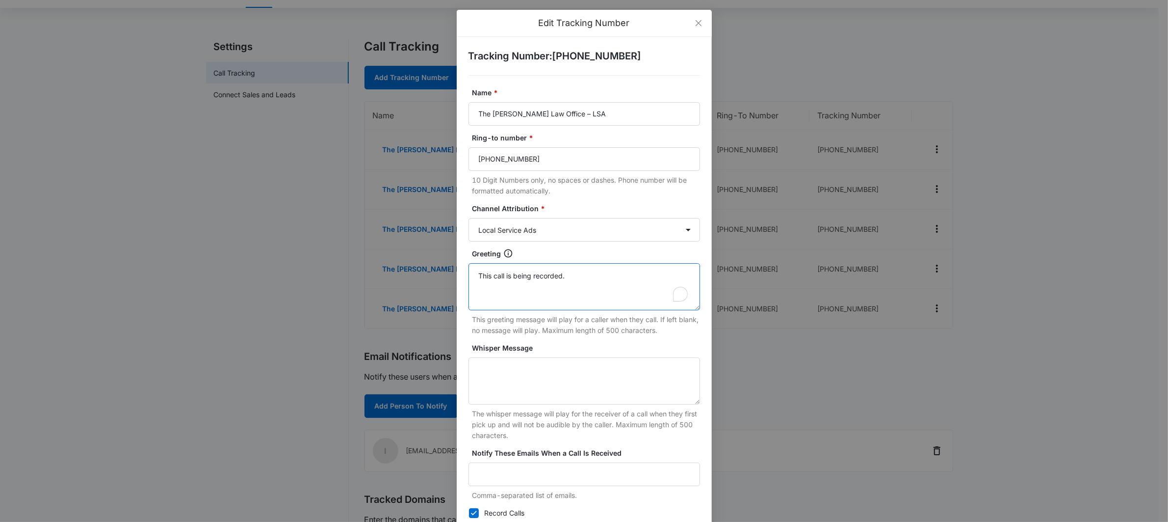
click at [533, 283] on textarea "This call is being recorded." at bounding box center [585, 286] width 232 height 47
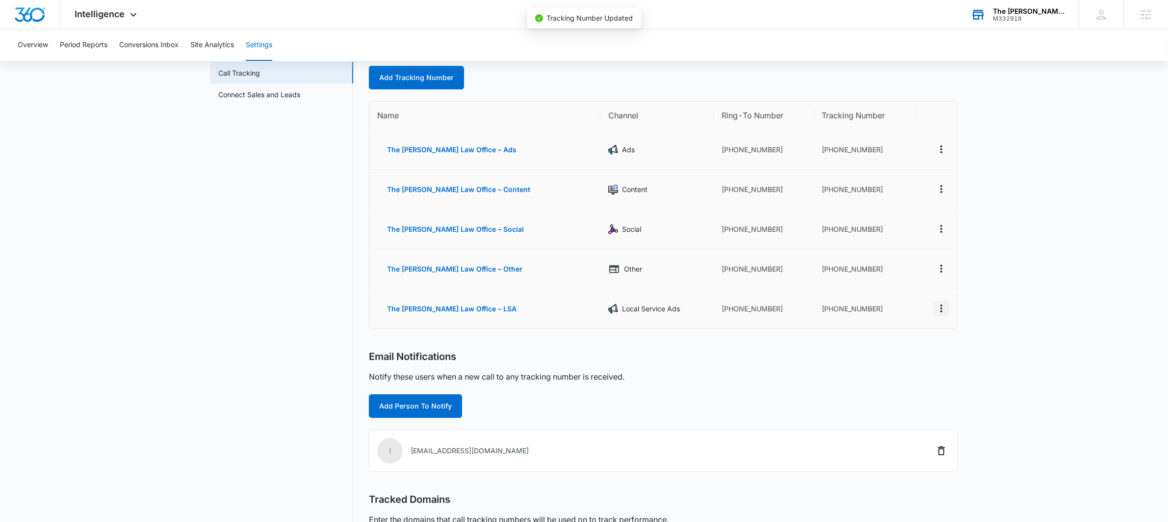
click at [941, 307] on icon "Actions" at bounding box center [942, 308] width 2 height 8
click at [892, 297] on div "Edit" at bounding box center [895, 297] width 21 height 7
select select "LSA"
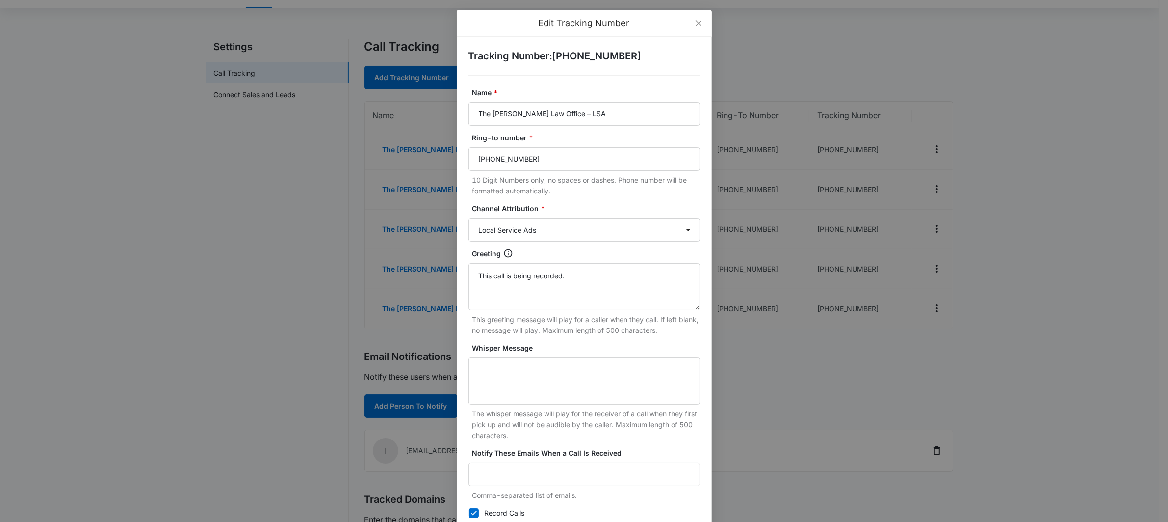
scroll to position [70, 0]
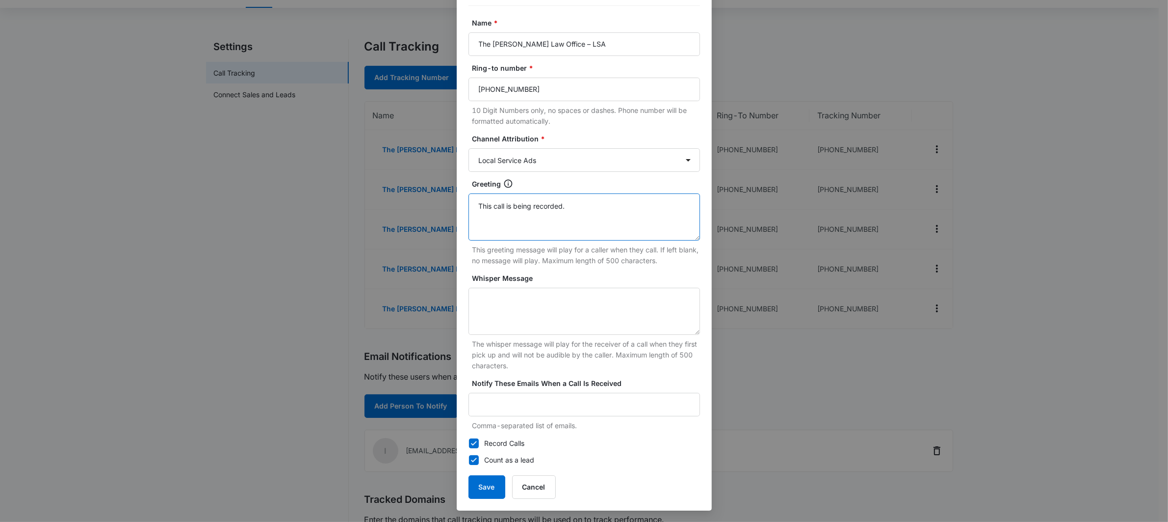
click at [536, 208] on textarea "This call is being recorded." at bounding box center [585, 216] width 232 height 47
click at [486, 482] on button "Save" at bounding box center [487, 487] width 37 height 24
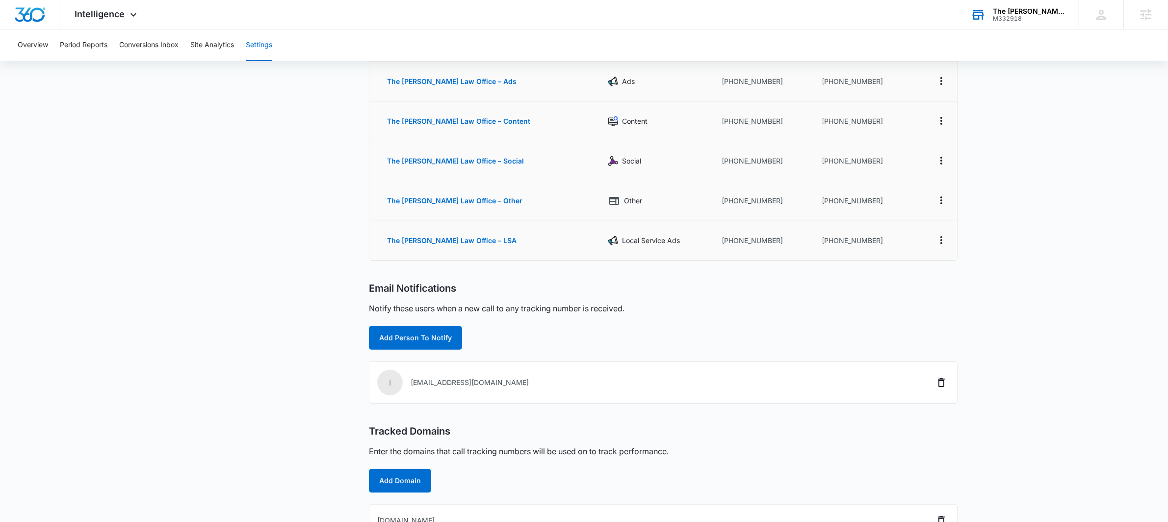
scroll to position [0, 0]
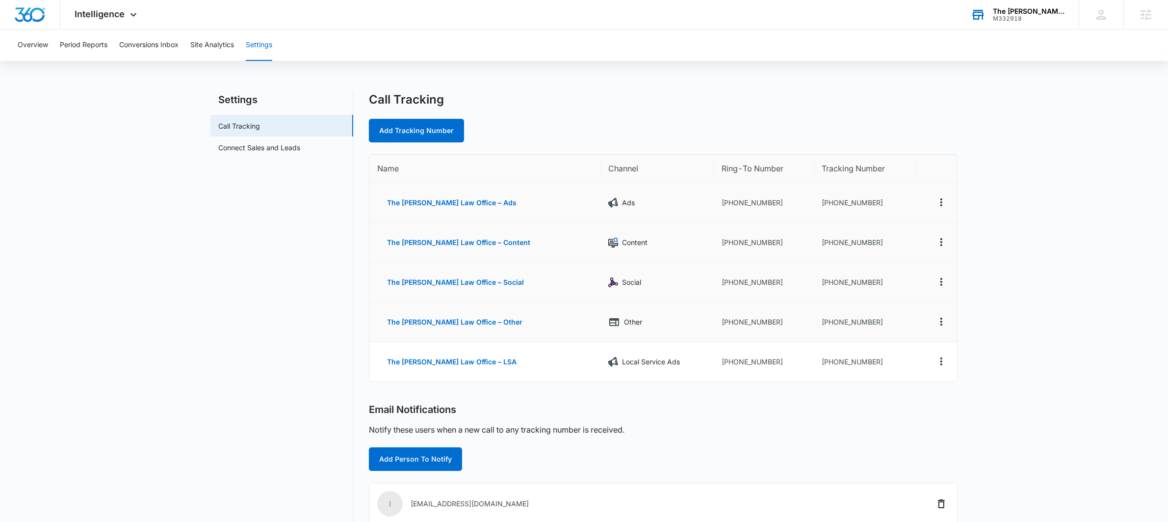
click at [179, 229] on main "Settings Call Tracking Connect Sales and Leads Call Tracking Add Tracking Numbe…" at bounding box center [584, 380] width 1168 height 577
click at [286, 289] on nav "Settings Call Tracking Connect Sales and Leads" at bounding box center [282, 374] width 143 height 565
click at [940, 201] on icon "Actions" at bounding box center [942, 202] width 12 height 12
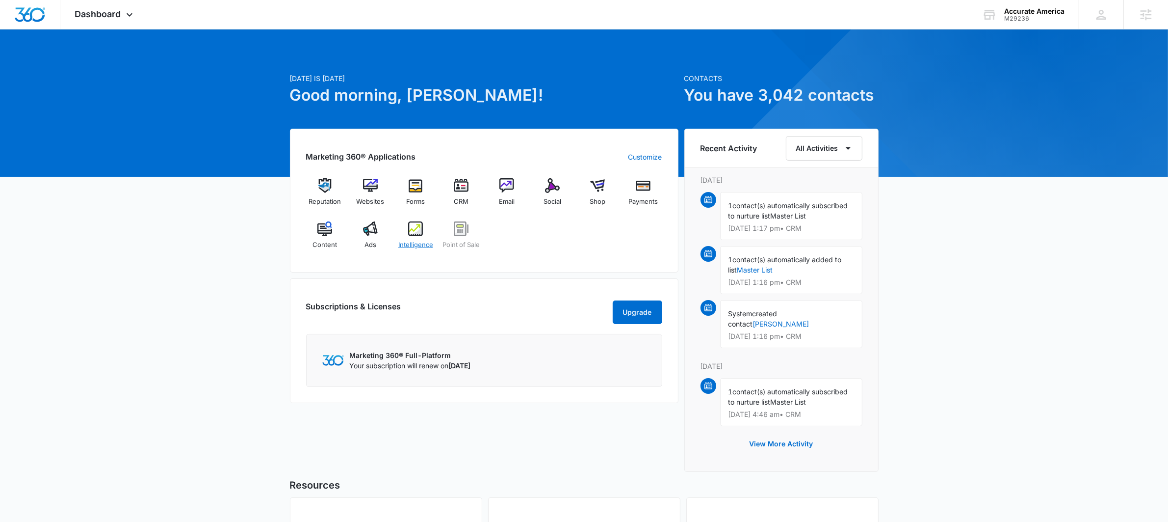
click at [417, 229] on img at bounding box center [415, 228] width 15 height 15
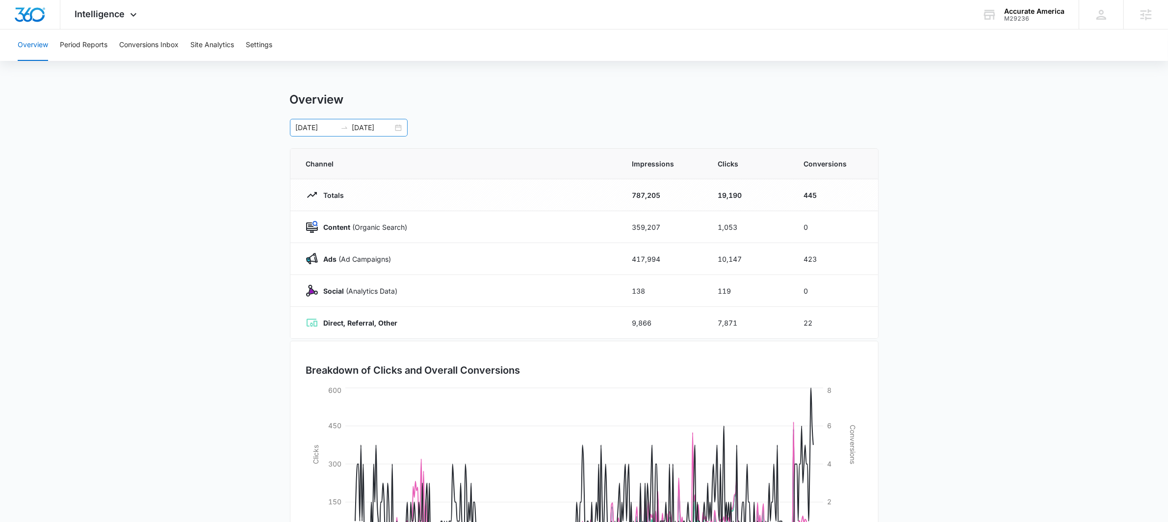
click at [402, 128] on div "01/01/2024 01/30/2025" at bounding box center [349, 128] width 118 height 18
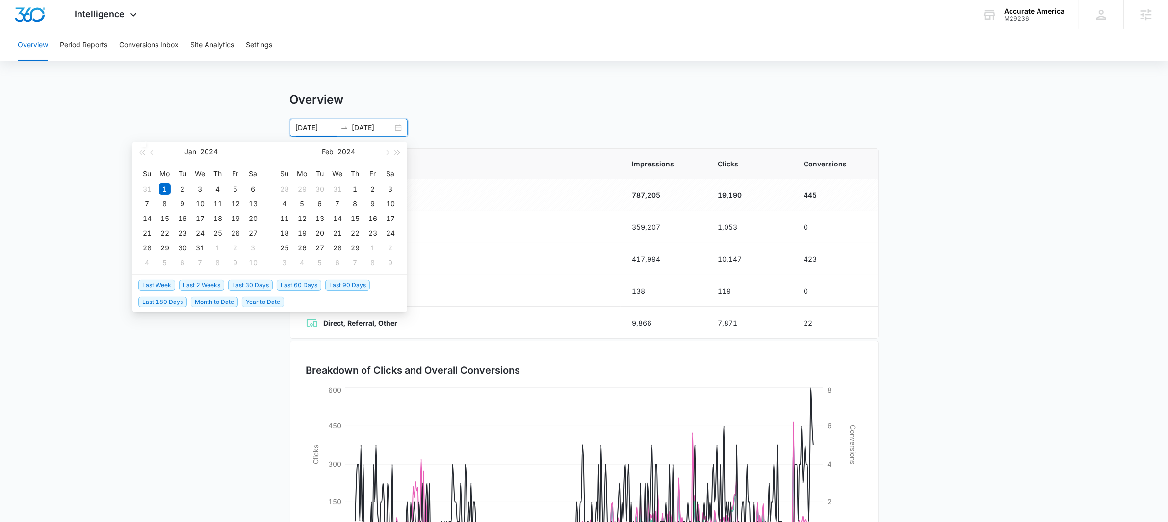
click at [268, 297] on span "Year to Date" at bounding box center [263, 301] width 42 height 11
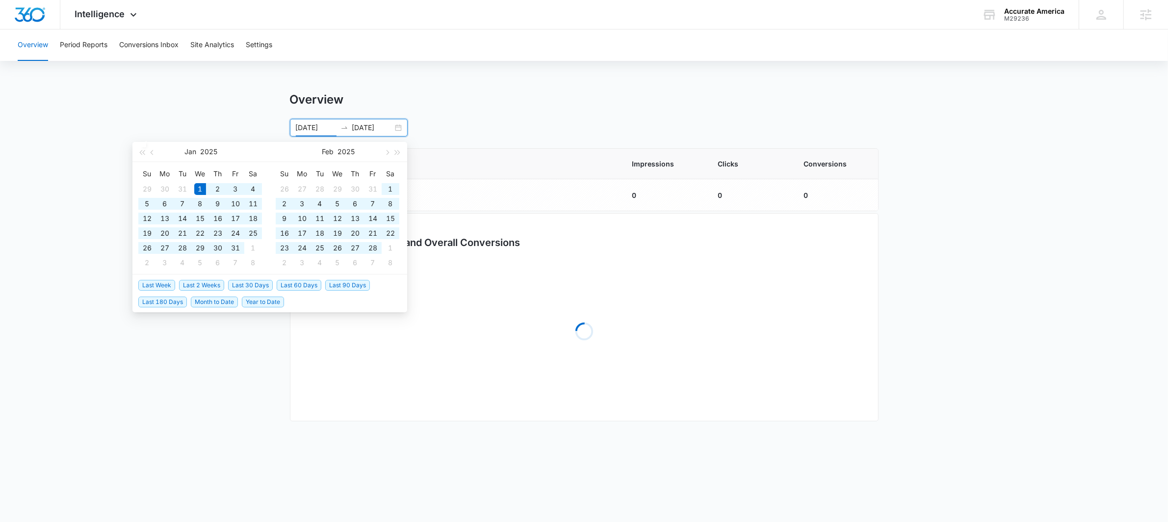
type input "[DATE]"
type input "10/09/2025"
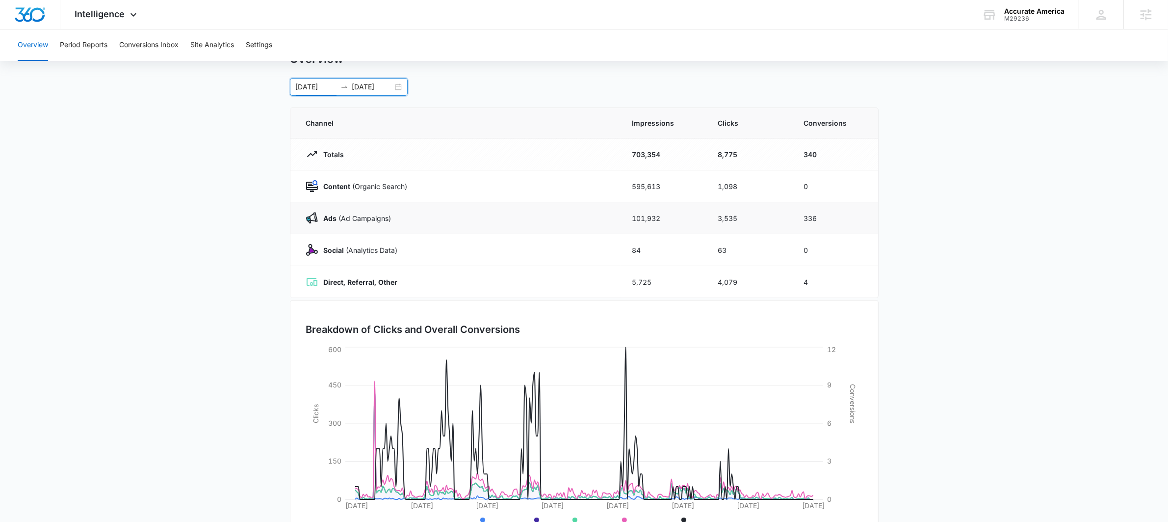
scroll to position [35, 0]
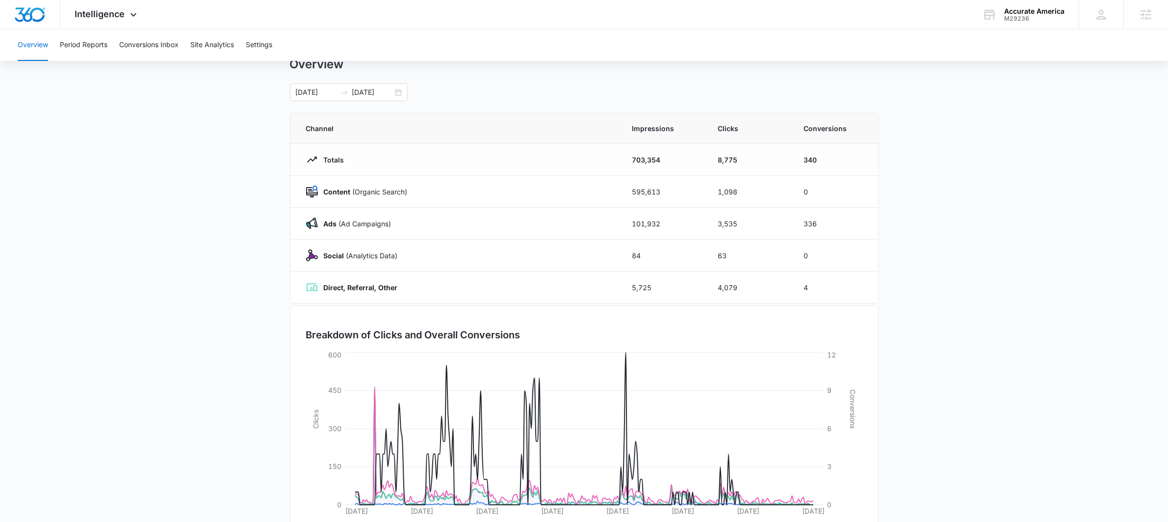
click at [465, 92] on div "01/01/2025 10/09/2025 Jan 2025 Su Mo Tu We Th Fr Sa 29 30 31 1 2 3 4 5 6 7 8 9 …" at bounding box center [584, 92] width 589 height 18
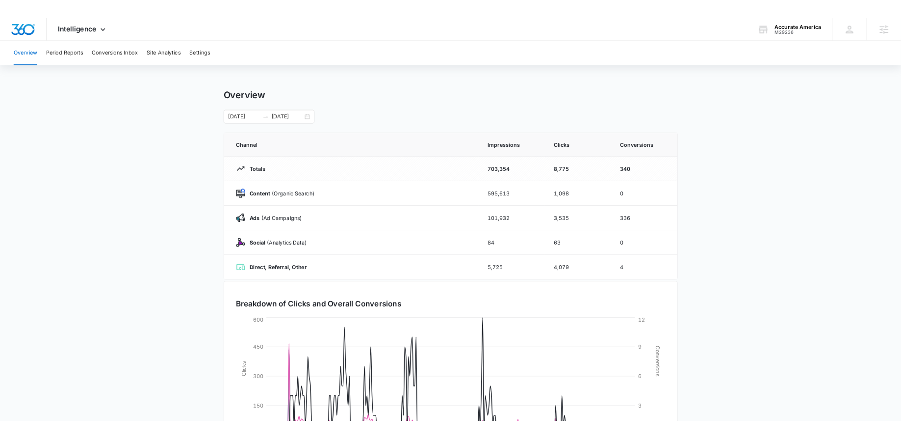
scroll to position [86, 0]
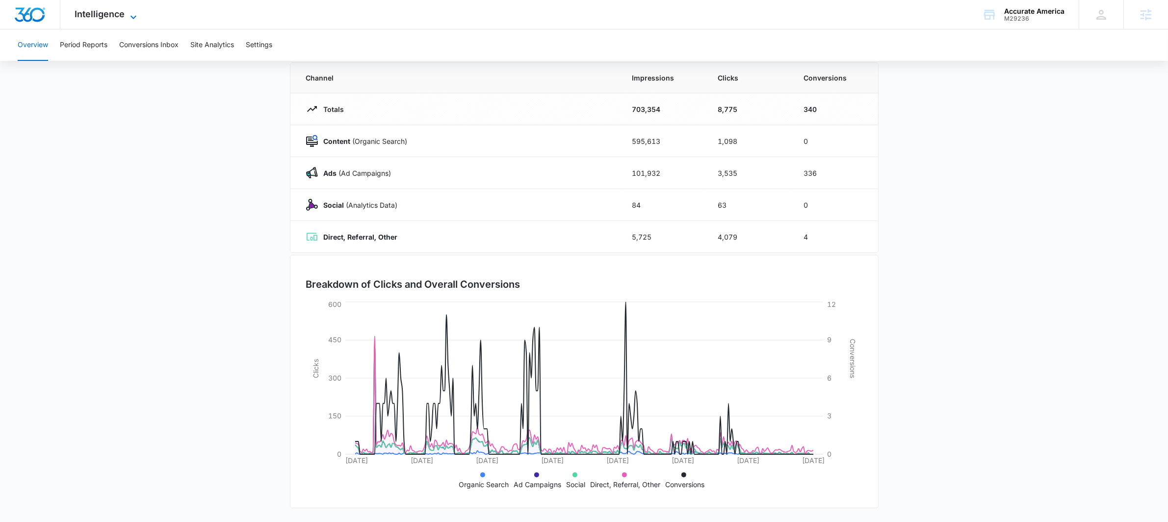
click at [128, 19] on icon at bounding box center [134, 17] width 12 height 12
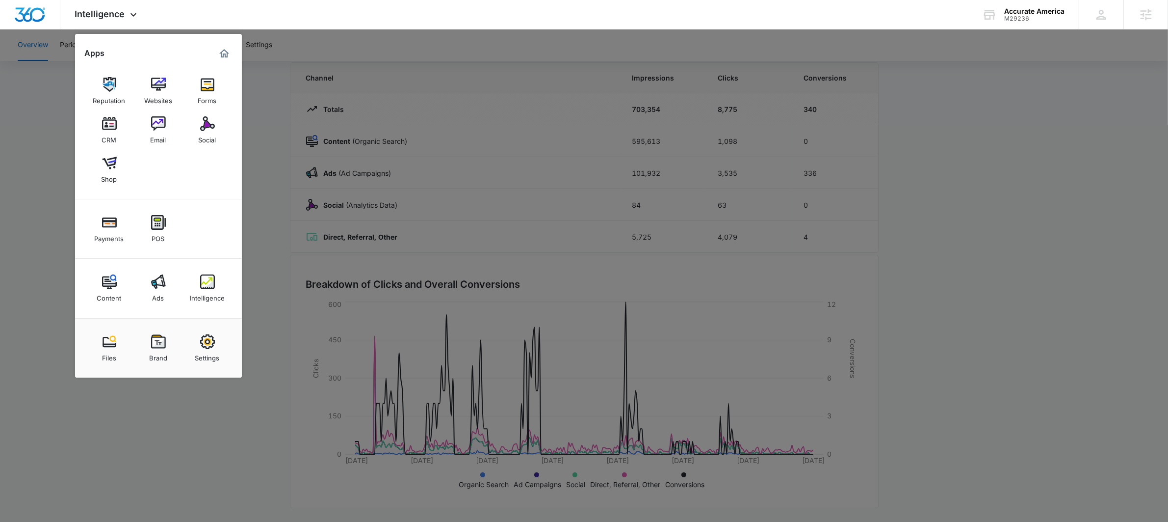
click at [64, 195] on div at bounding box center [584, 261] width 1168 height 522
